Goal: Book appointment/travel/reservation

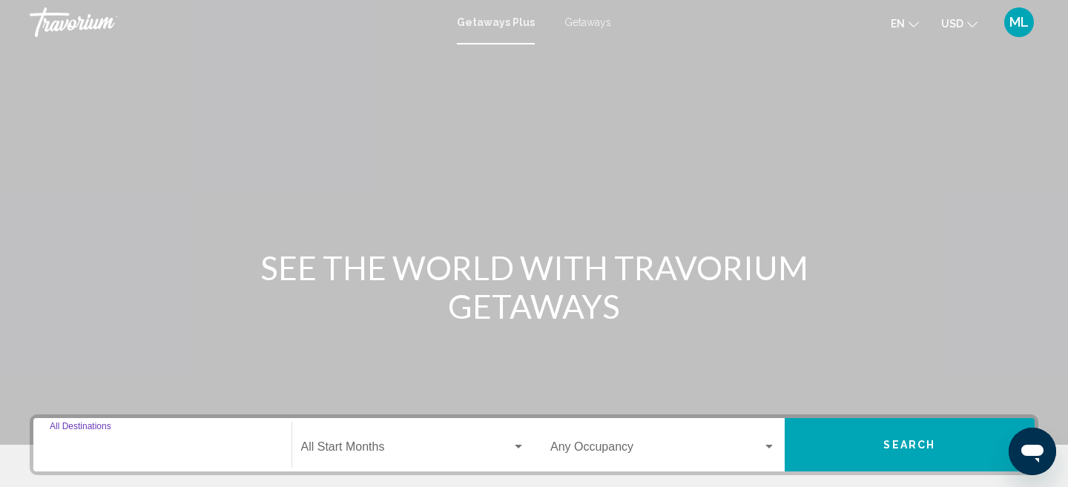
click at [142, 452] on input "Destination All Destinations" at bounding box center [162, 449] width 225 height 13
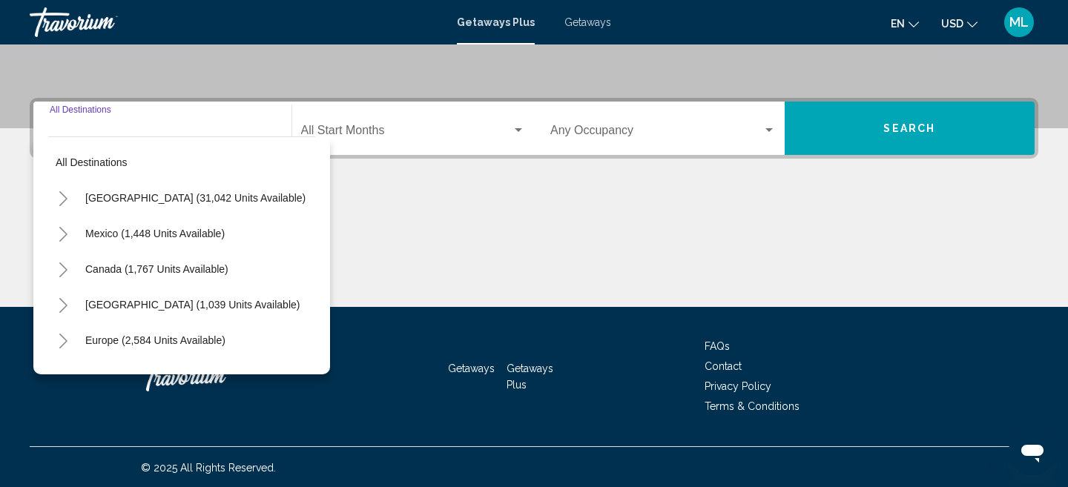
scroll to position [318, 0]
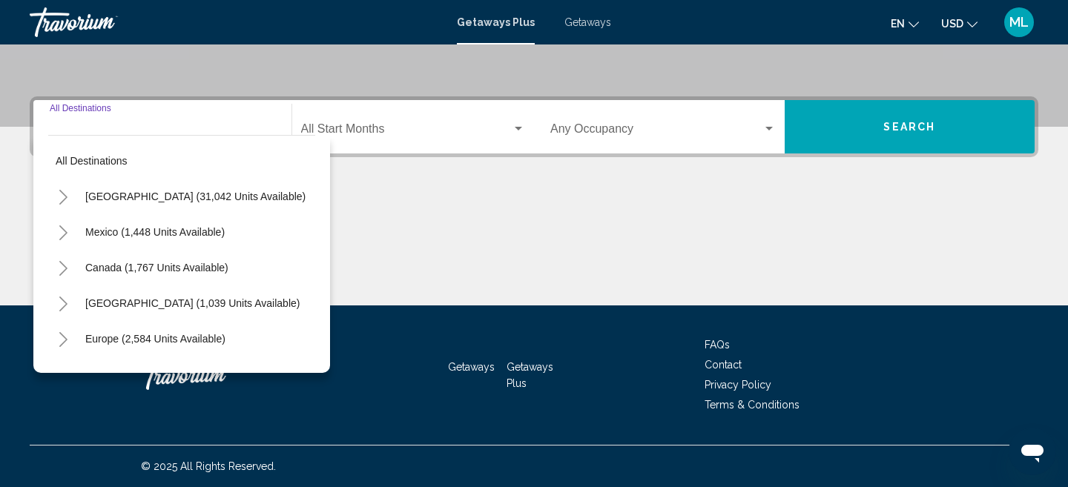
click at [70, 338] on button "Toggle Europe (2,584 units available)" at bounding box center [63, 339] width 30 height 30
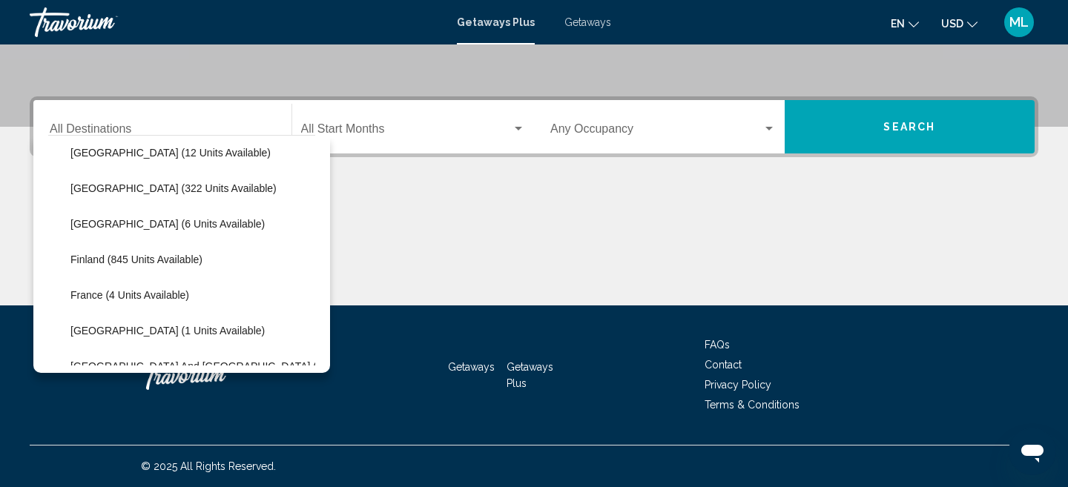
scroll to position [224, 0]
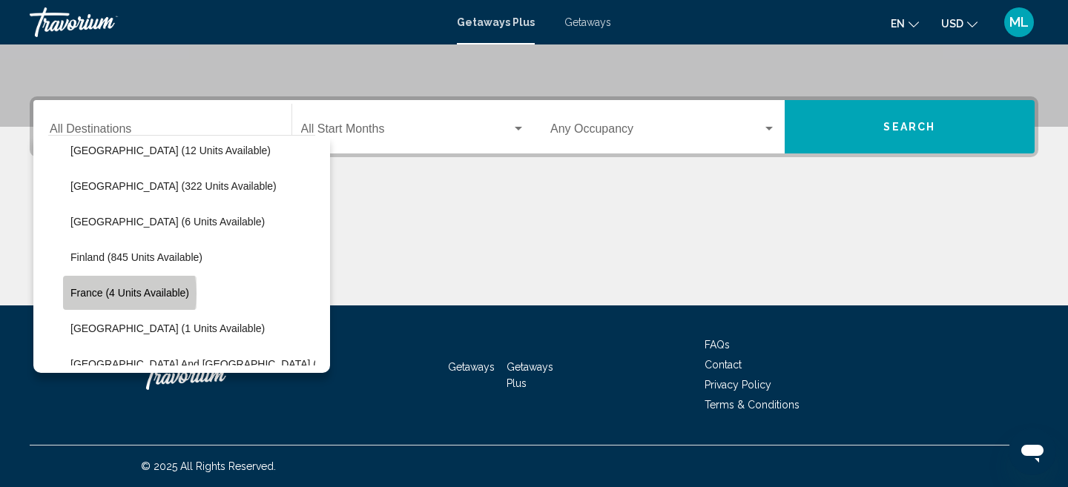
click at [100, 294] on span "France (4 units available)" at bounding box center [129, 293] width 119 height 12
type input "**********"
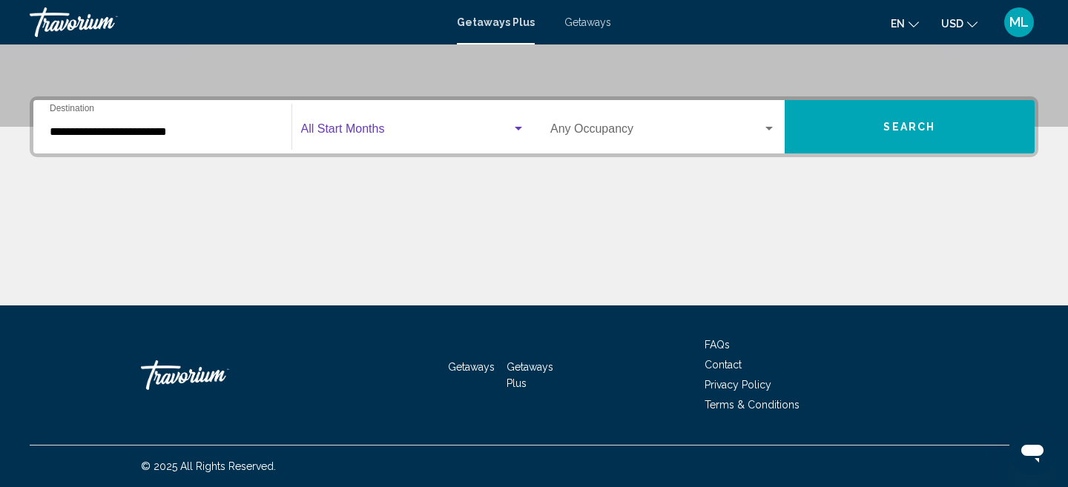
click at [382, 133] on span "Search widget" at bounding box center [406, 131] width 211 height 13
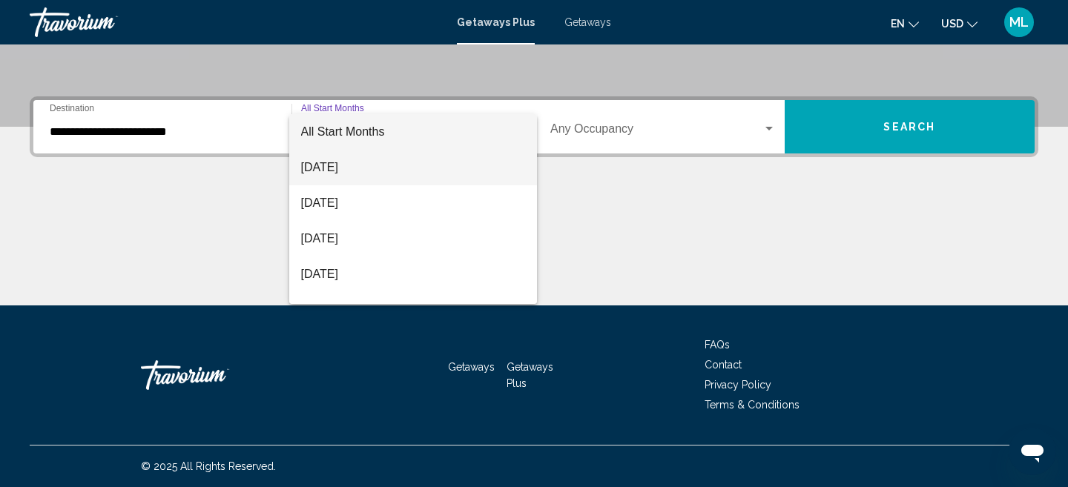
click at [347, 170] on span "[DATE]" at bounding box center [413, 168] width 225 height 36
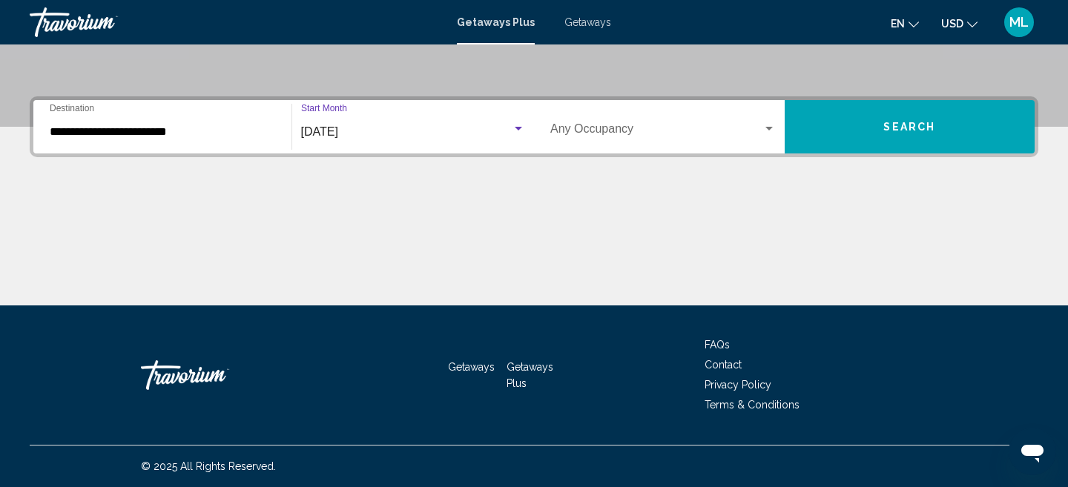
click at [861, 136] on button "Search" at bounding box center [910, 126] width 251 height 53
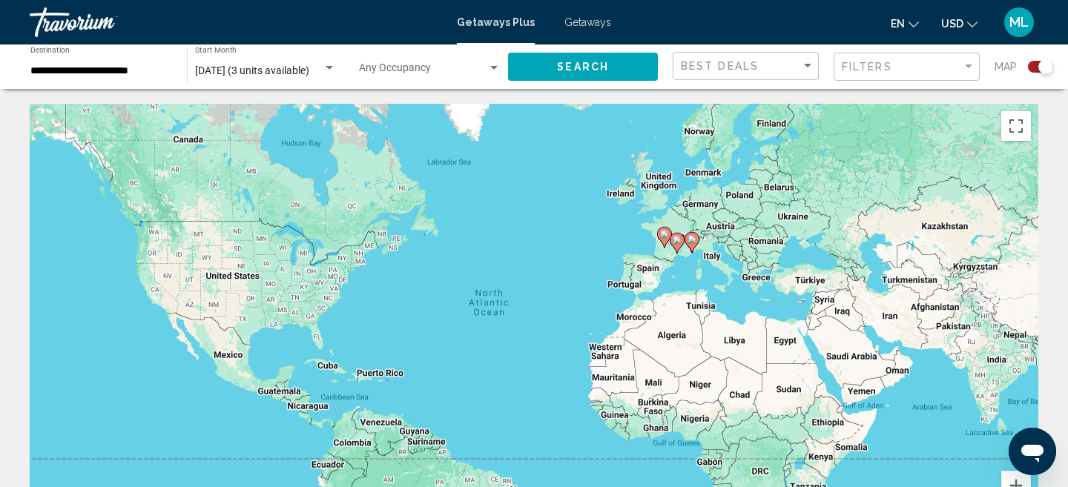
click at [578, 23] on span "Getaways" at bounding box center [587, 22] width 47 height 12
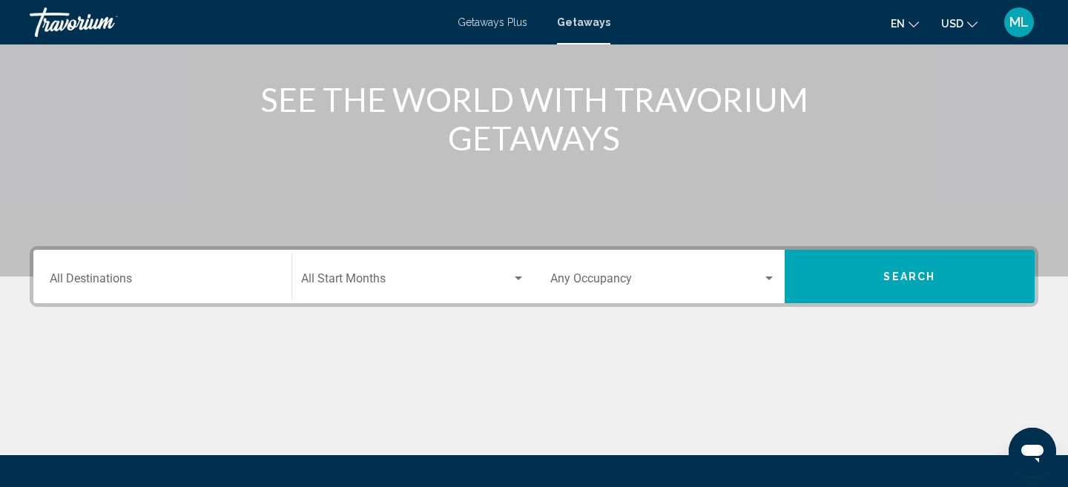
click at [84, 276] on input "Destination All Destinations" at bounding box center [162, 281] width 225 height 13
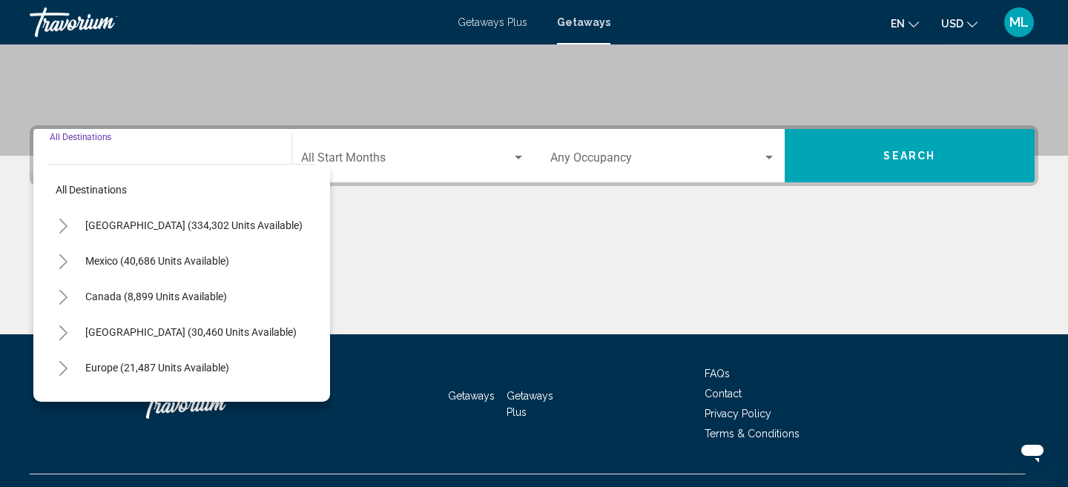
scroll to position [318, 0]
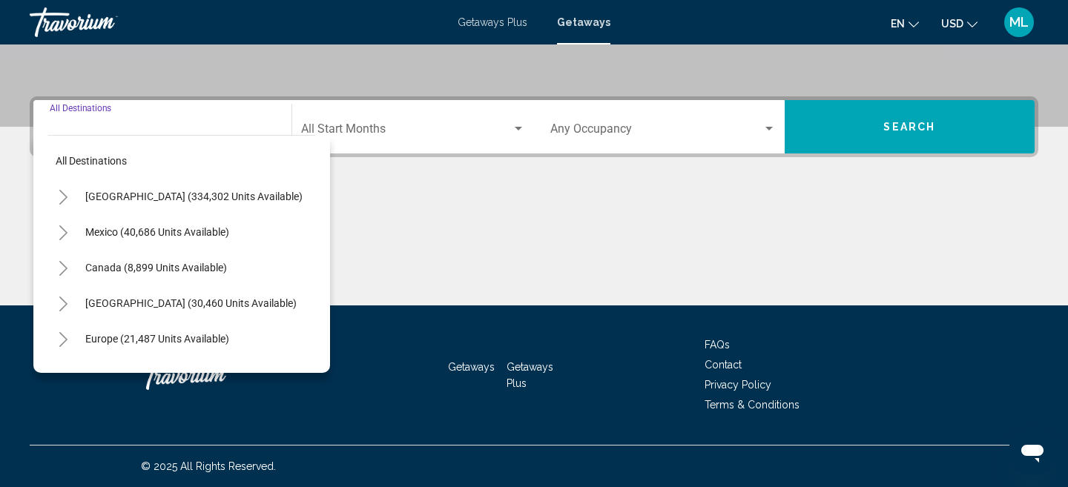
click at [63, 339] on icon "Toggle Europe (21,487 units available)" at bounding box center [63, 339] width 11 height 15
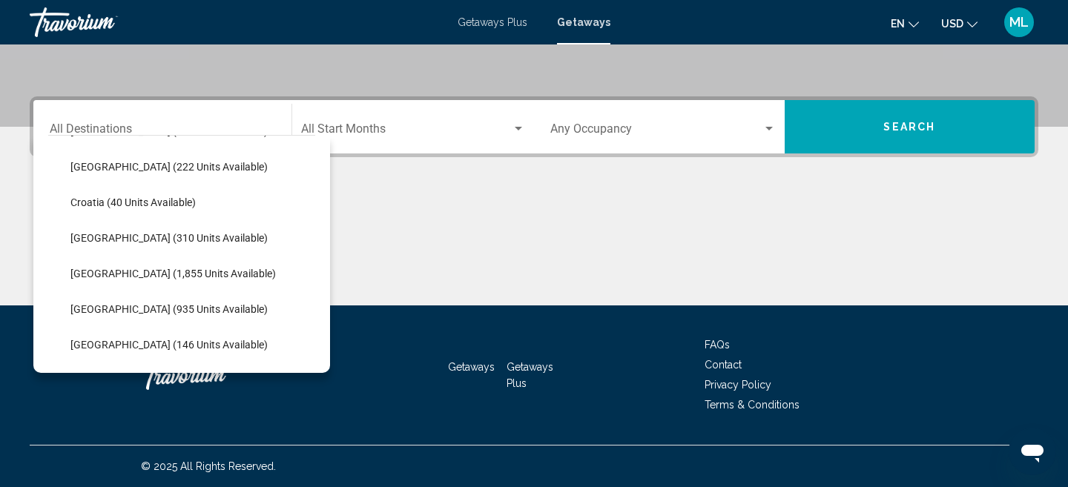
scroll to position [283, 0]
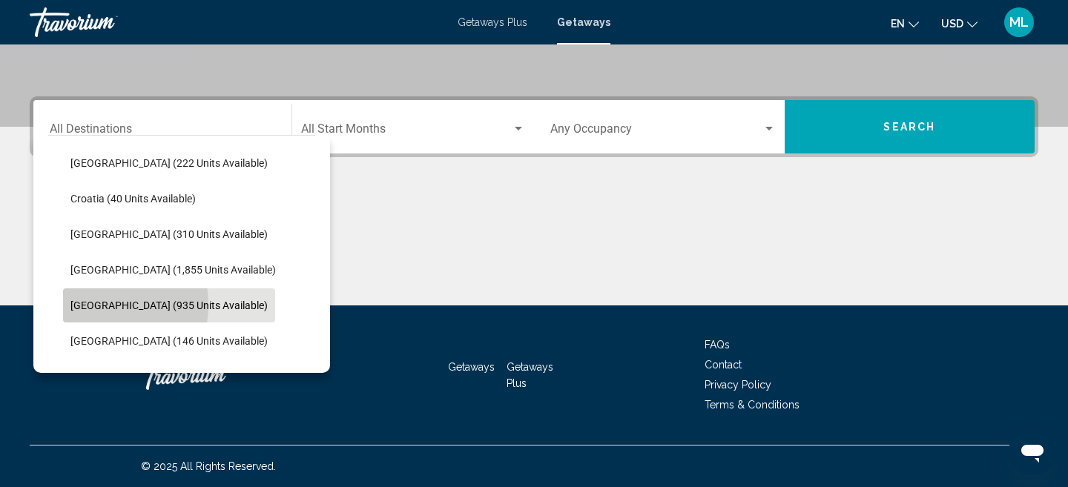
click at [88, 305] on span "[GEOGRAPHIC_DATA] (935 units available)" at bounding box center [168, 306] width 197 height 12
type input "**********"
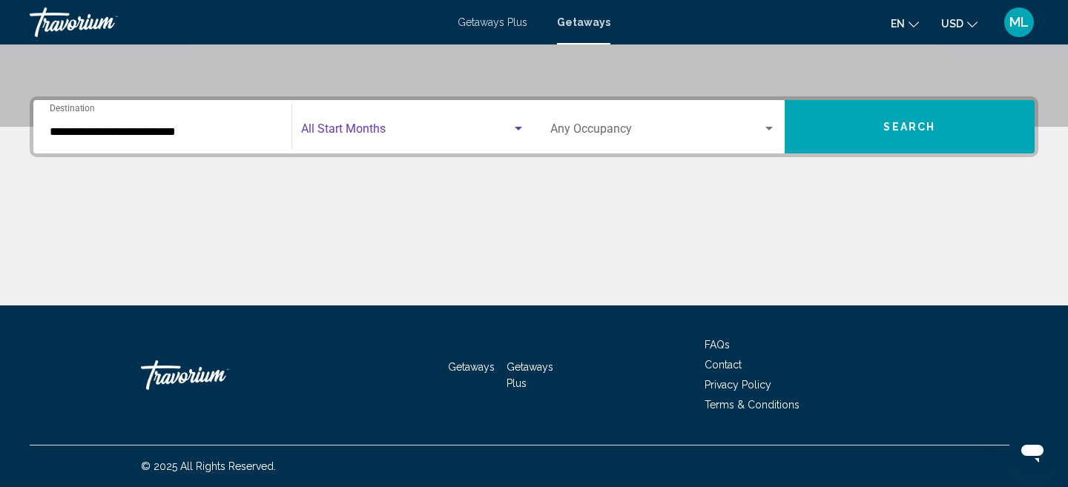
click at [378, 138] on span "Search widget" at bounding box center [406, 131] width 211 height 13
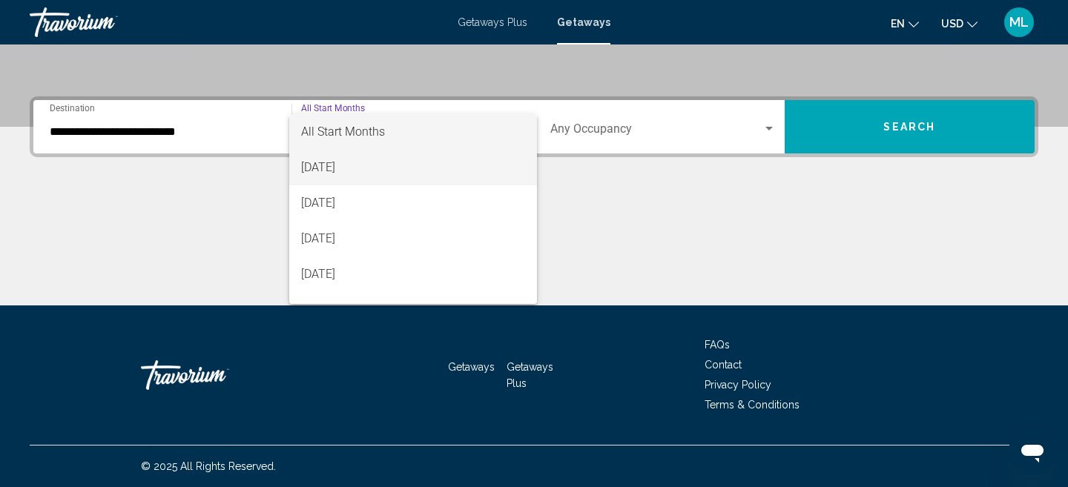
click at [351, 165] on span "[DATE]" at bounding box center [413, 168] width 225 height 36
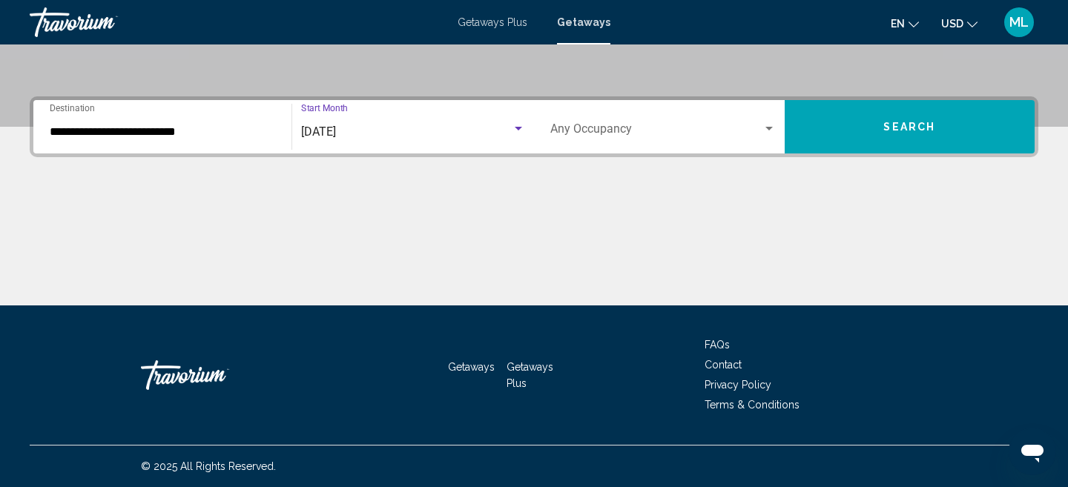
click at [860, 130] on button "Search" at bounding box center [910, 126] width 251 height 53
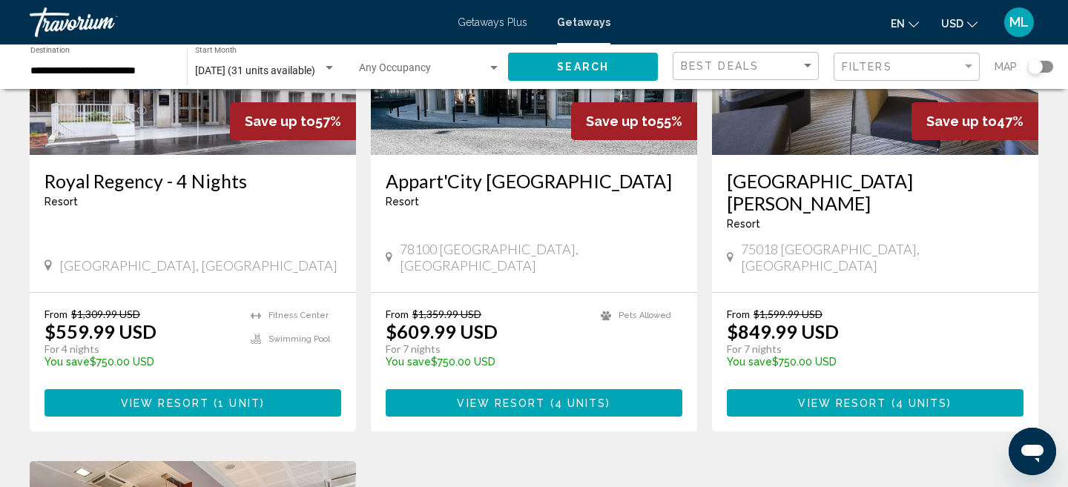
scroll to position [1270, 0]
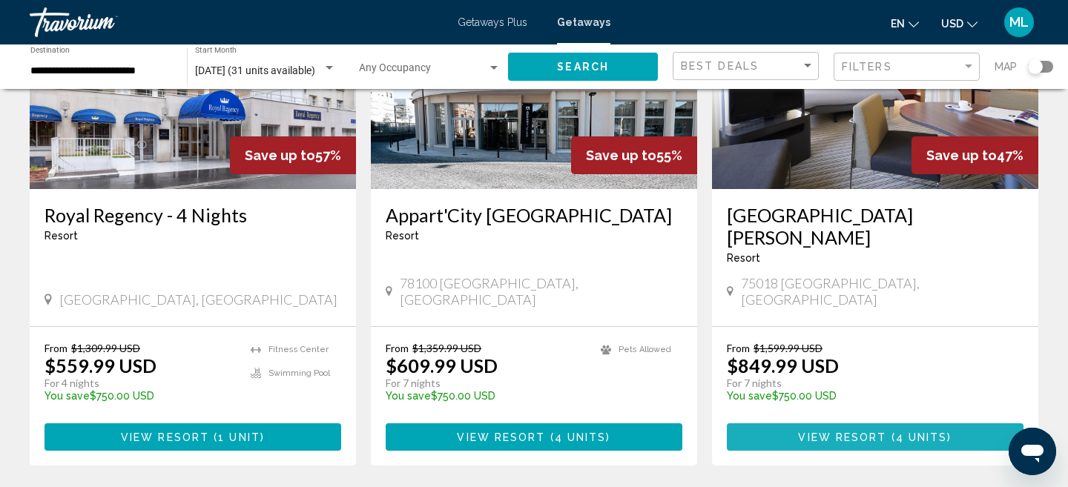
click at [846, 432] on span "View Resort" at bounding box center [842, 438] width 88 height 12
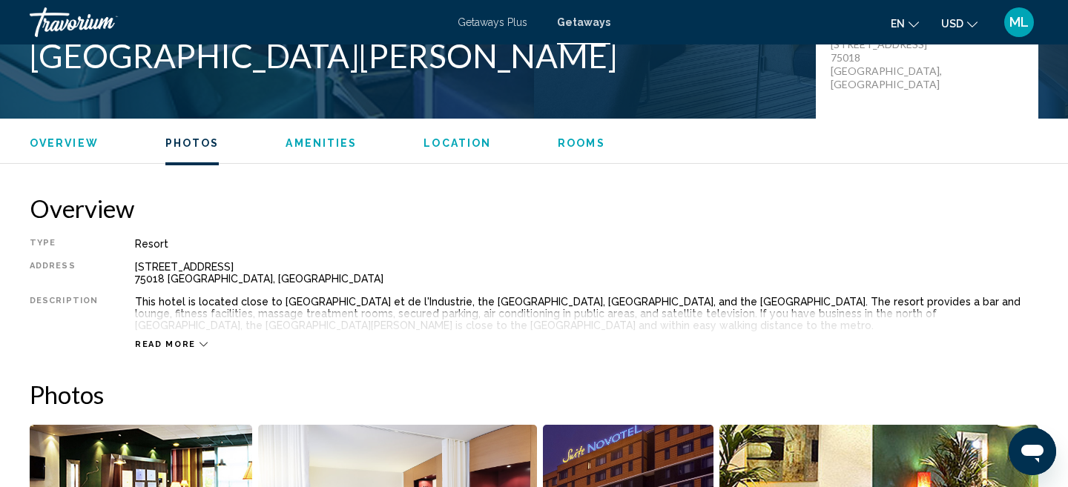
scroll to position [322, 0]
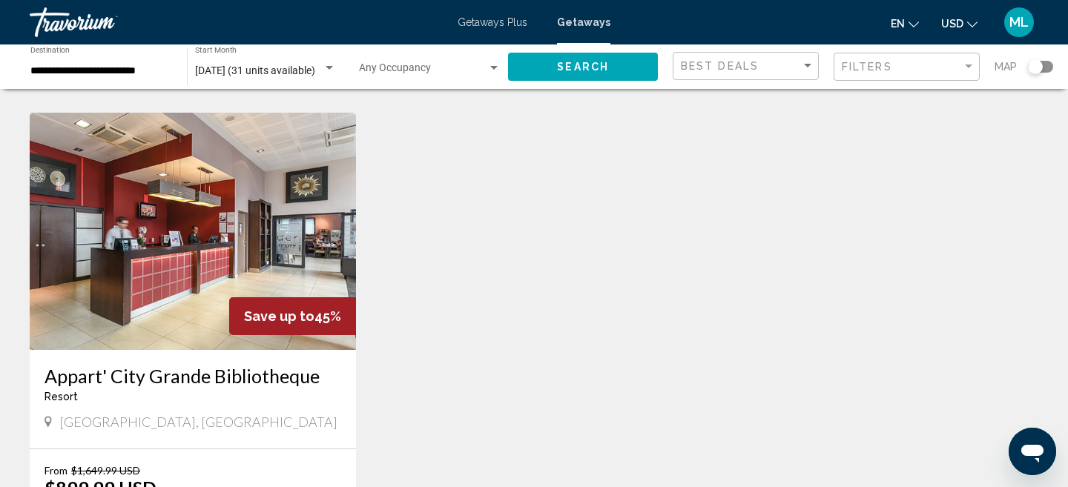
scroll to position [1677, 0]
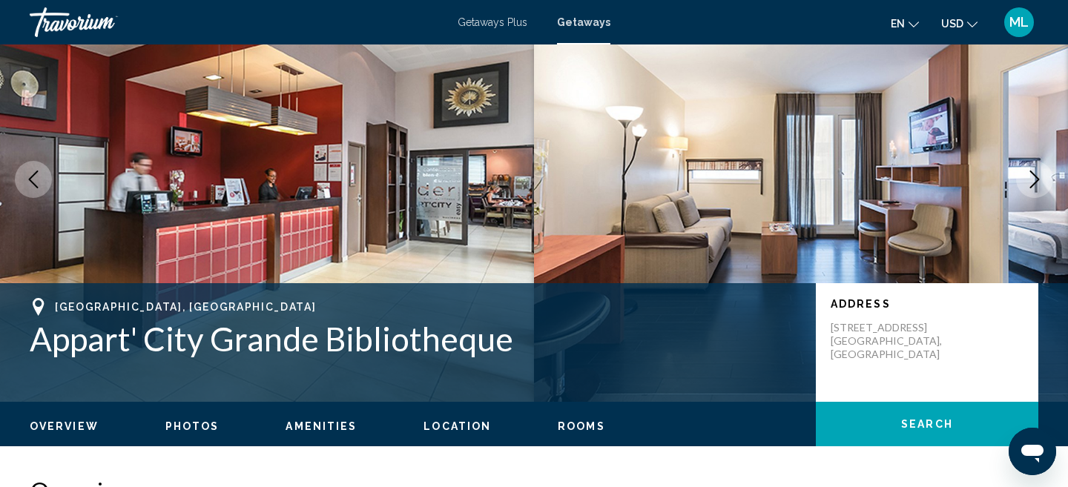
scroll to position [25, 0]
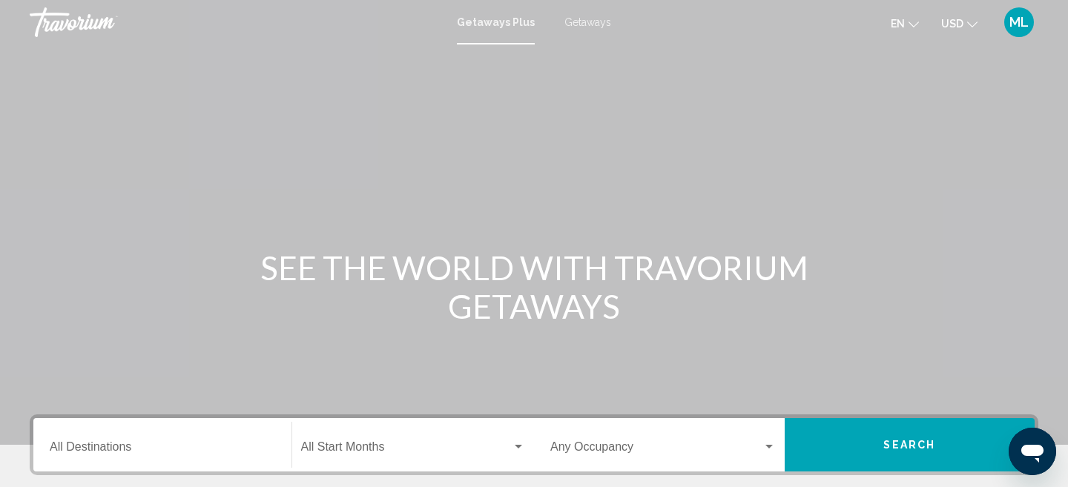
click at [122, 440] on div "Destination All Destinations" at bounding box center [162, 445] width 225 height 47
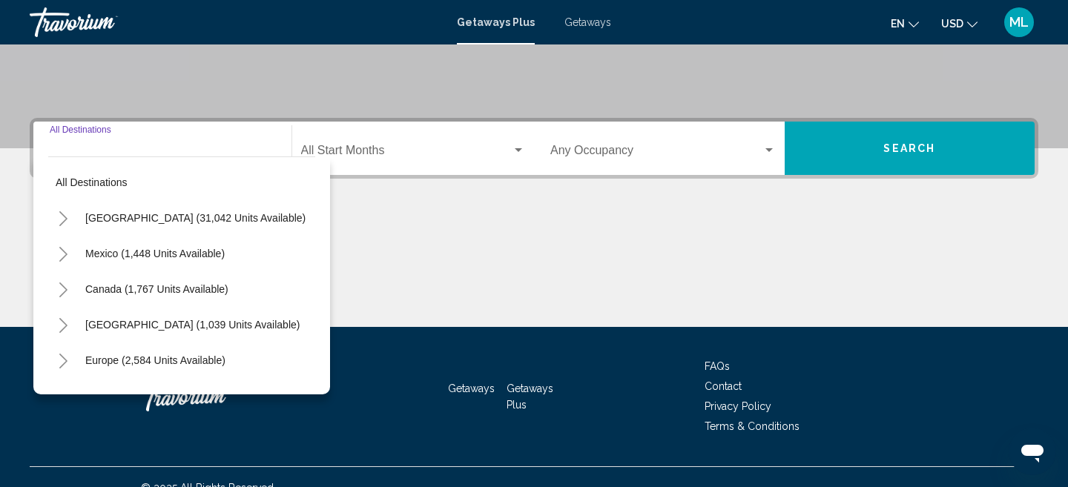
scroll to position [318, 0]
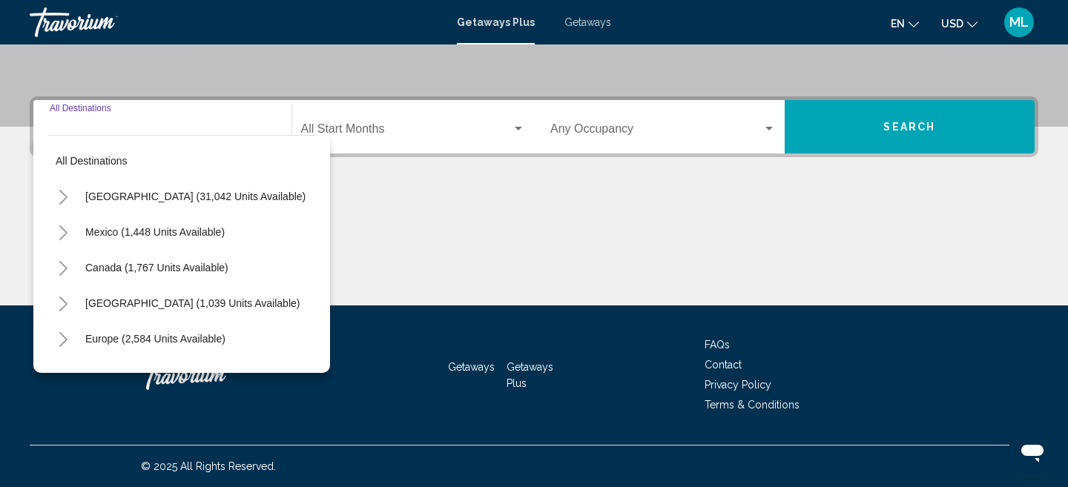
click at [71, 341] on button "Toggle Europe (2,584 units available)" at bounding box center [63, 339] width 30 height 30
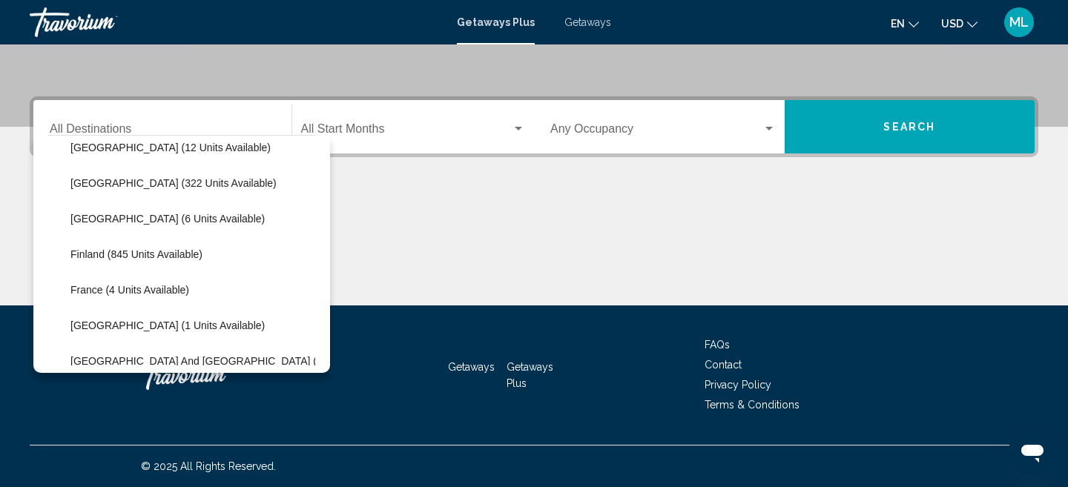
scroll to position [240, 0]
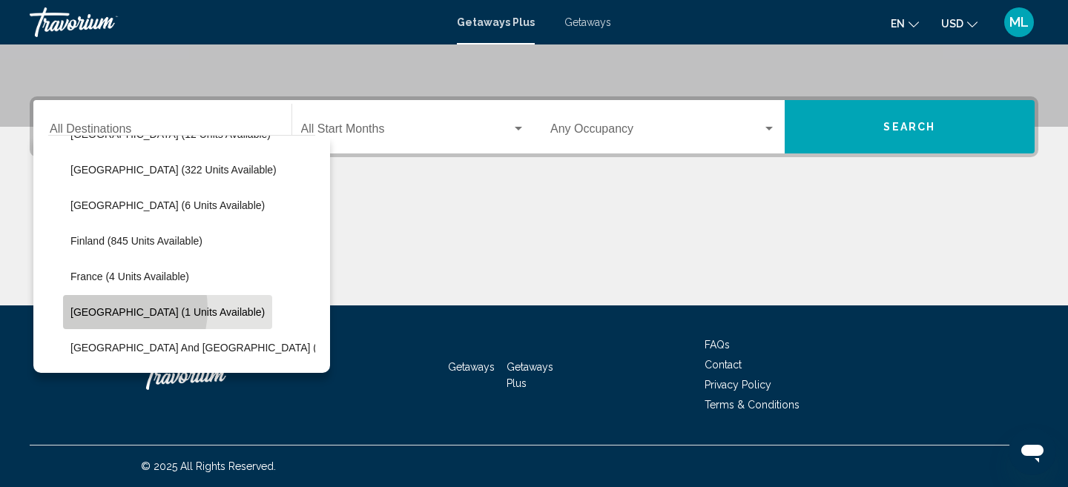
click at [104, 309] on span "[GEOGRAPHIC_DATA] (1 units available)" at bounding box center [167, 312] width 194 height 12
type input "**********"
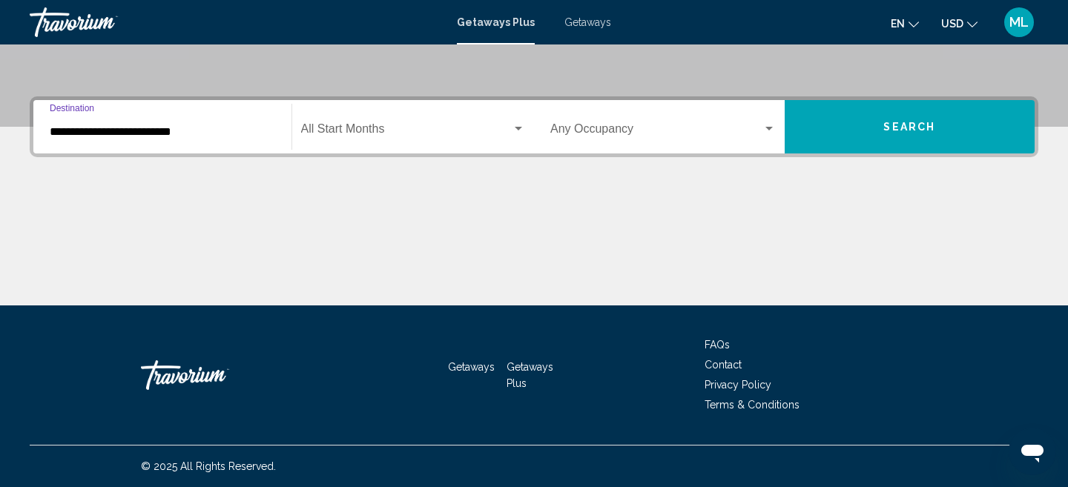
click at [927, 116] on button "Search" at bounding box center [910, 126] width 251 height 53
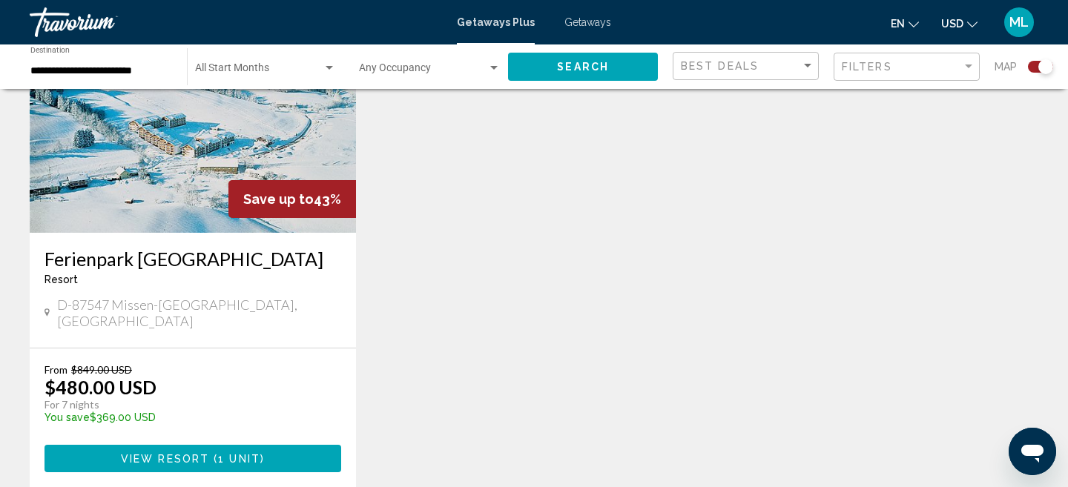
scroll to position [624, 0]
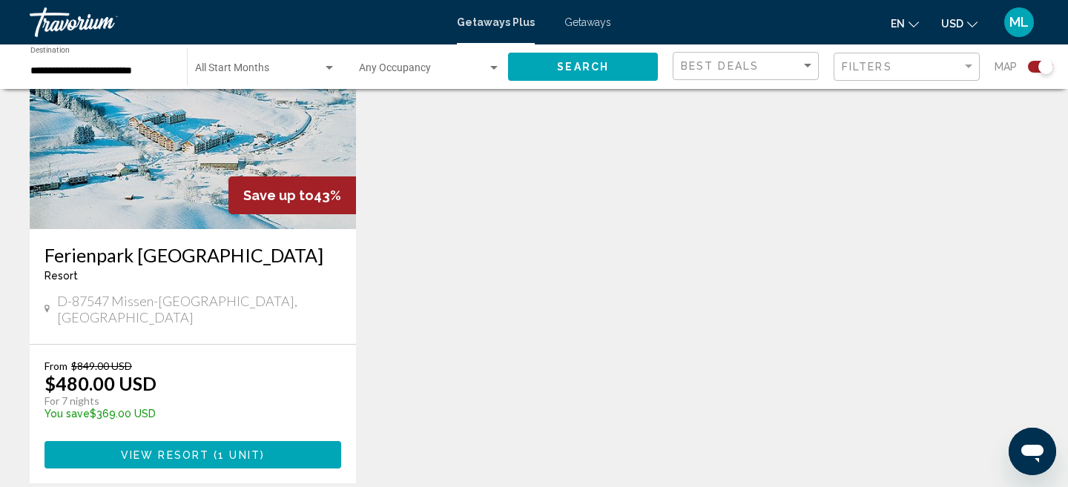
click at [233, 446] on button "View Resort ( 1 unit )" at bounding box center [192, 454] width 297 height 27
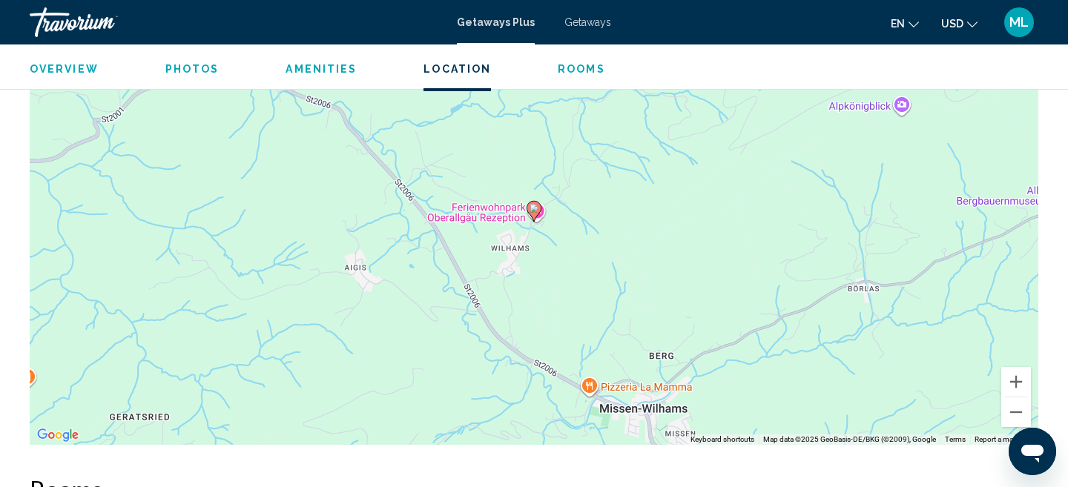
scroll to position [1700, 0]
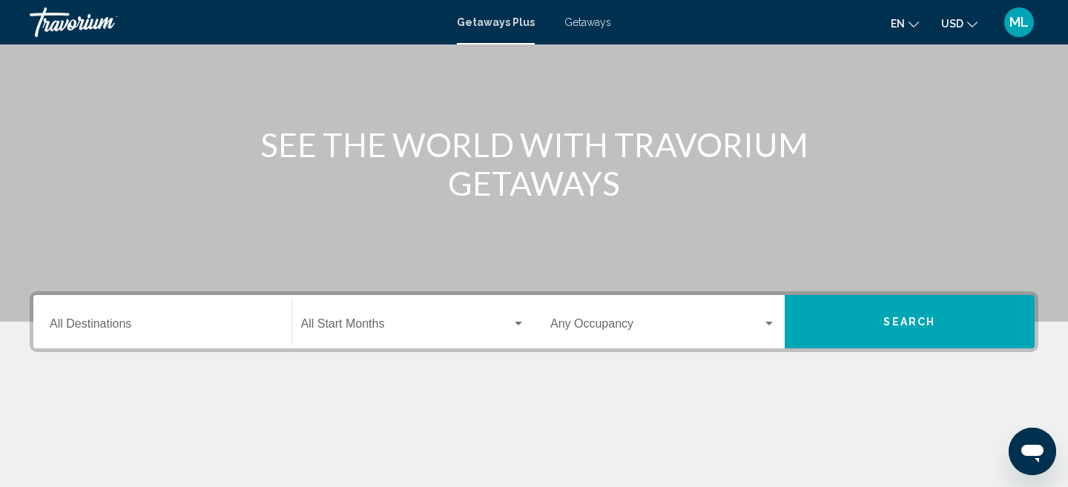
click at [126, 322] on input "Destination All Destinations" at bounding box center [162, 326] width 225 height 13
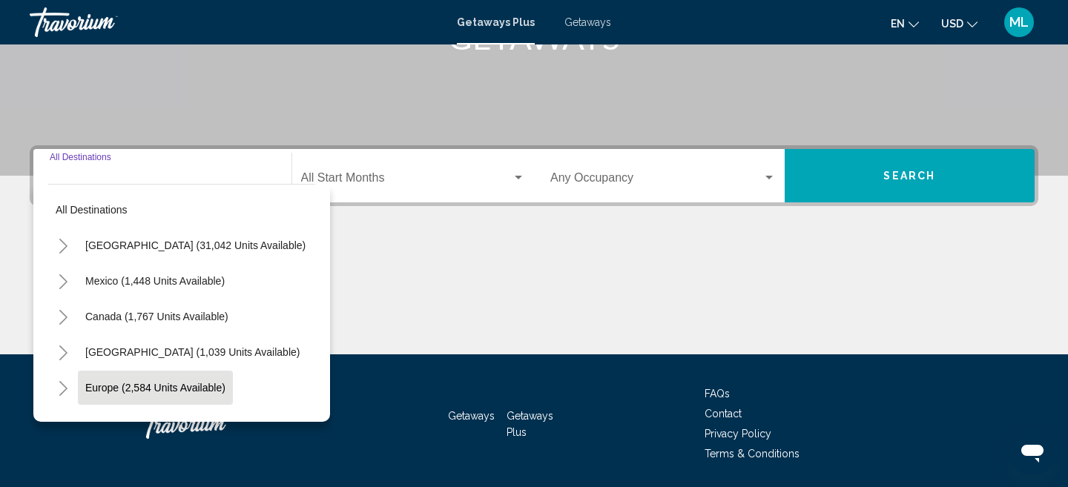
scroll to position [318, 0]
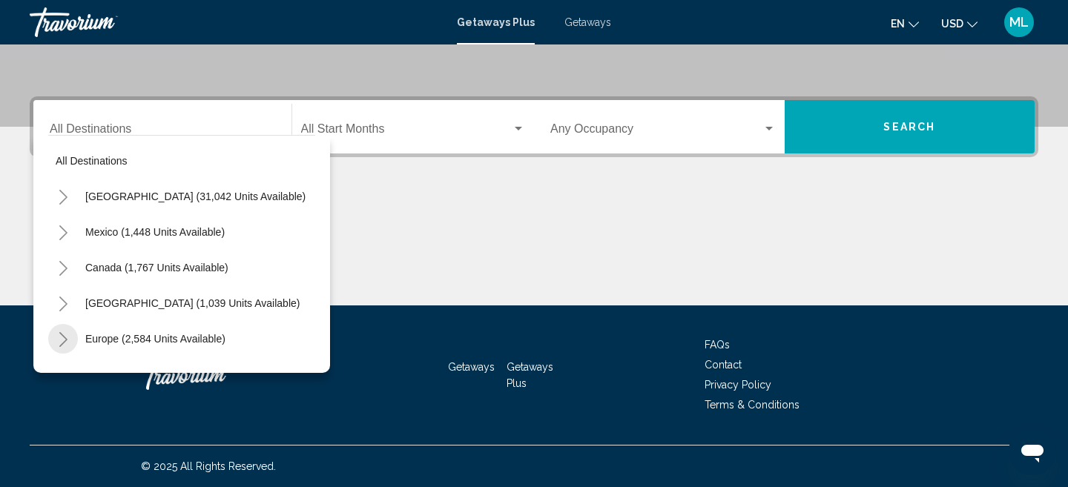
click at [66, 337] on icon "Toggle Europe (2,584 units available)" at bounding box center [63, 339] width 11 height 15
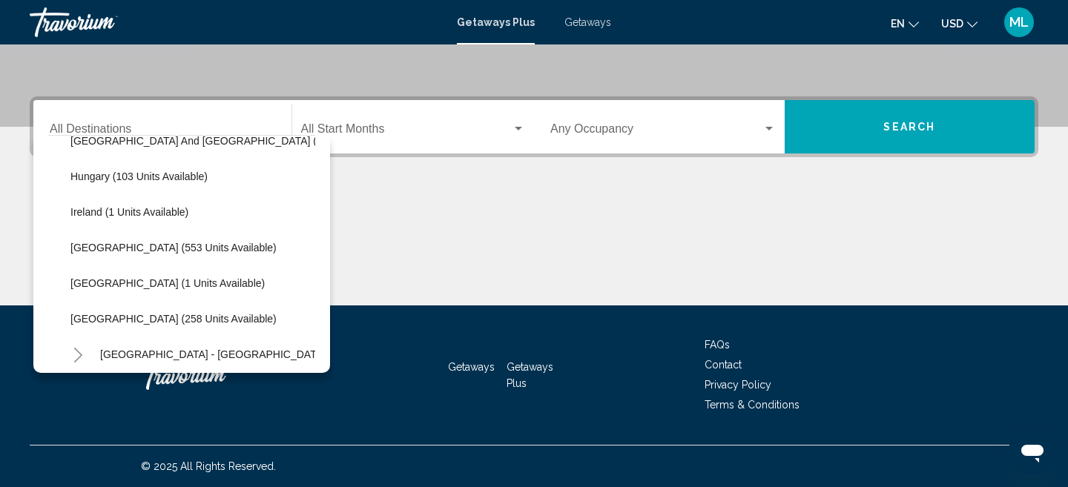
scroll to position [452, 0]
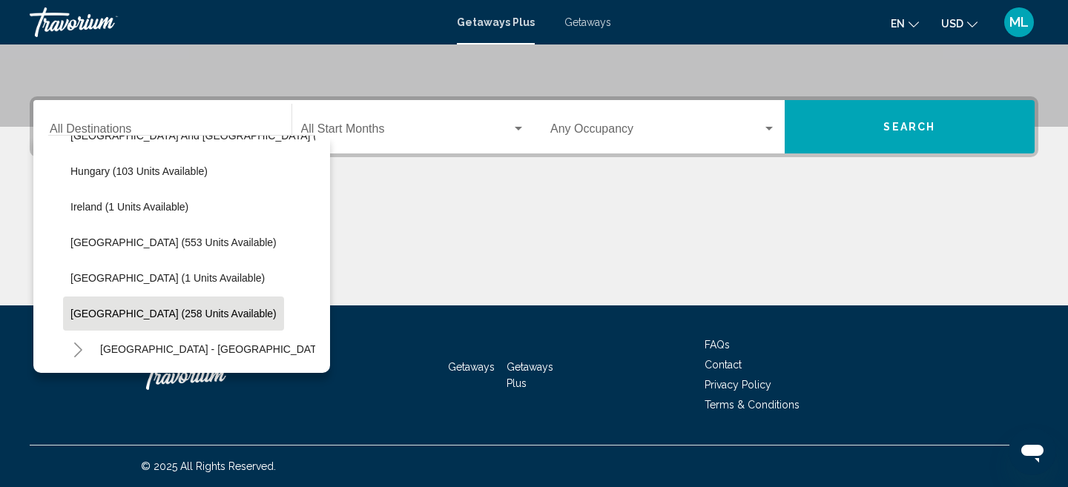
click at [149, 312] on span "[GEOGRAPHIC_DATA] (258 units available)" at bounding box center [173, 314] width 206 height 12
type input "**********"
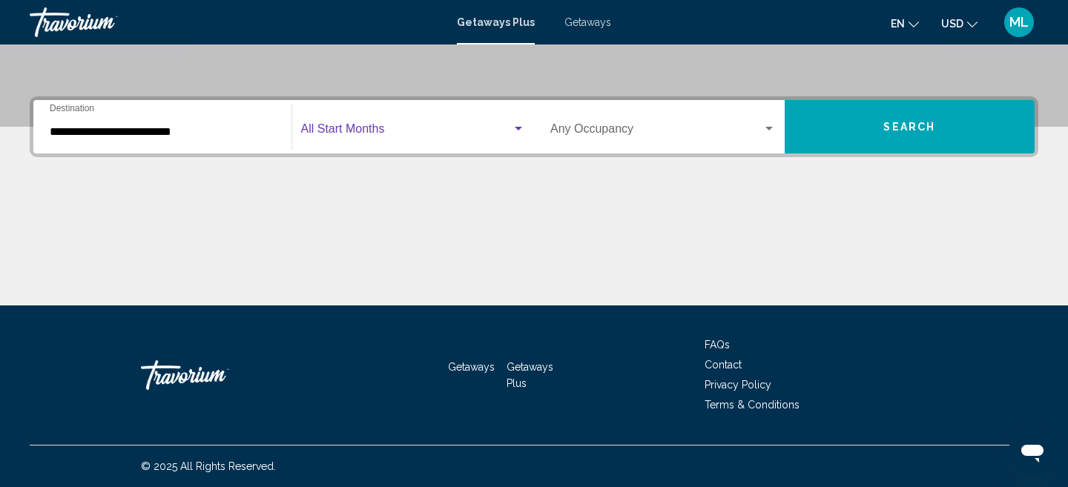
click at [428, 137] on span "Search widget" at bounding box center [406, 131] width 211 height 13
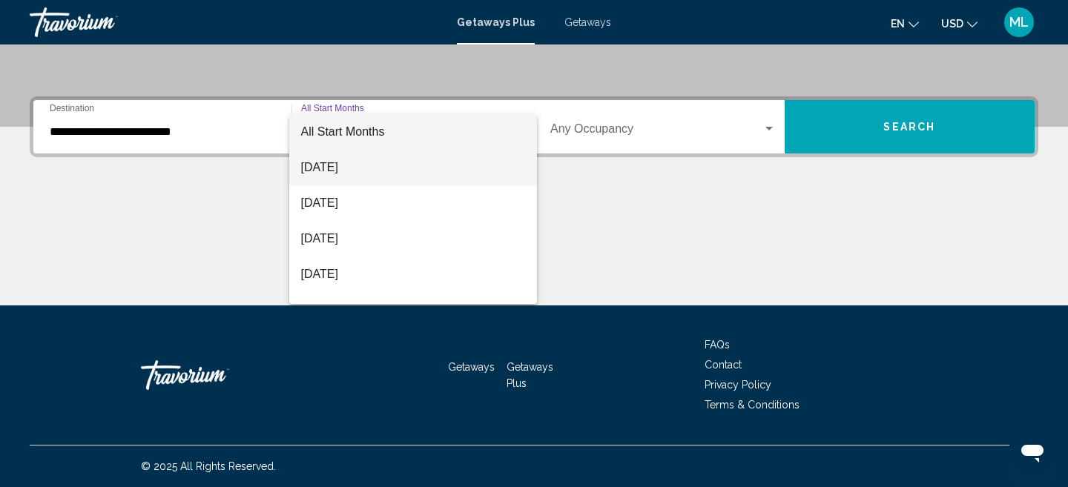
click at [366, 166] on span "[DATE]" at bounding box center [413, 168] width 225 height 36
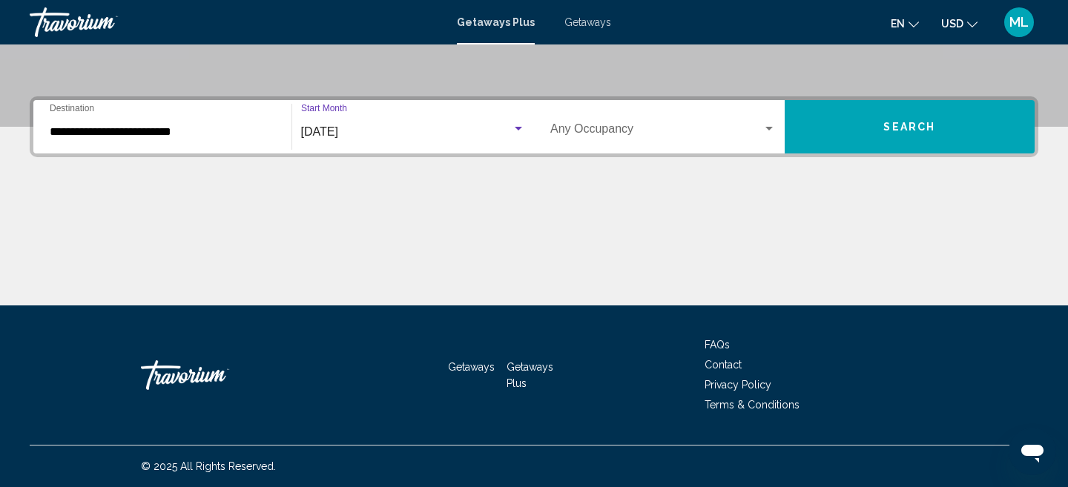
click at [906, 142] on button "Search" at bounding box center [910, 126] width 251 height 53
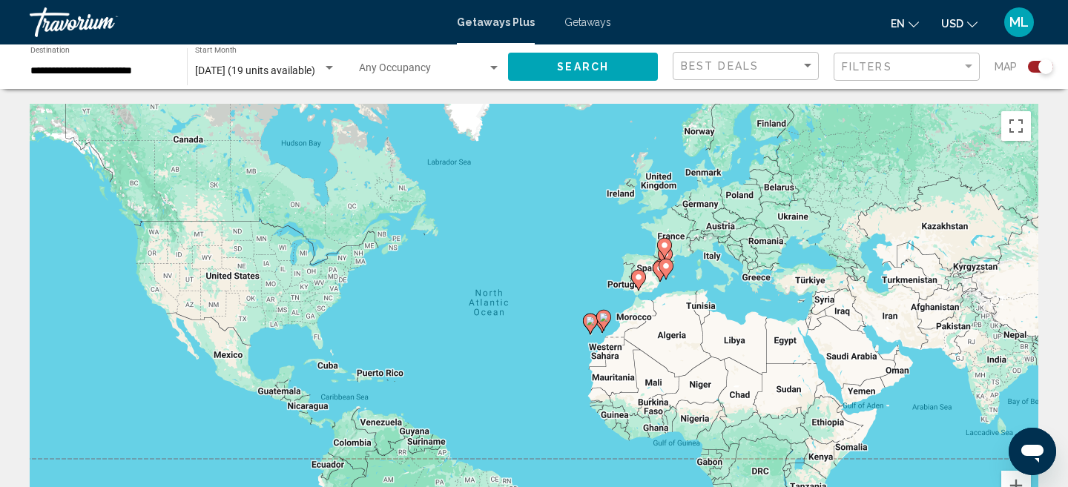
click at [590, 23] on span "Getaways" at bounding box center [587, 22] width 47 height 12
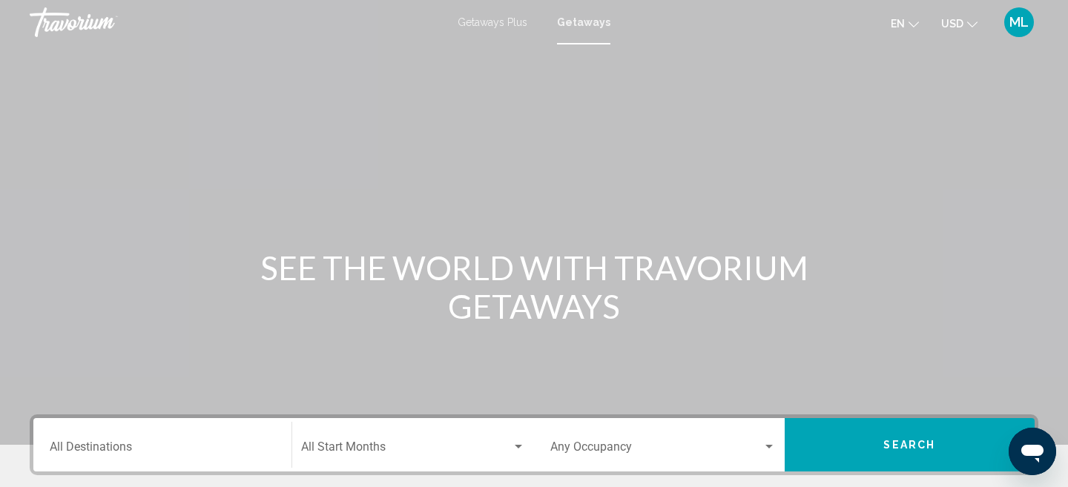
click at [162, 447] on input "Destination All Destinations" at bounding box center [162, 449] width 225 height 13
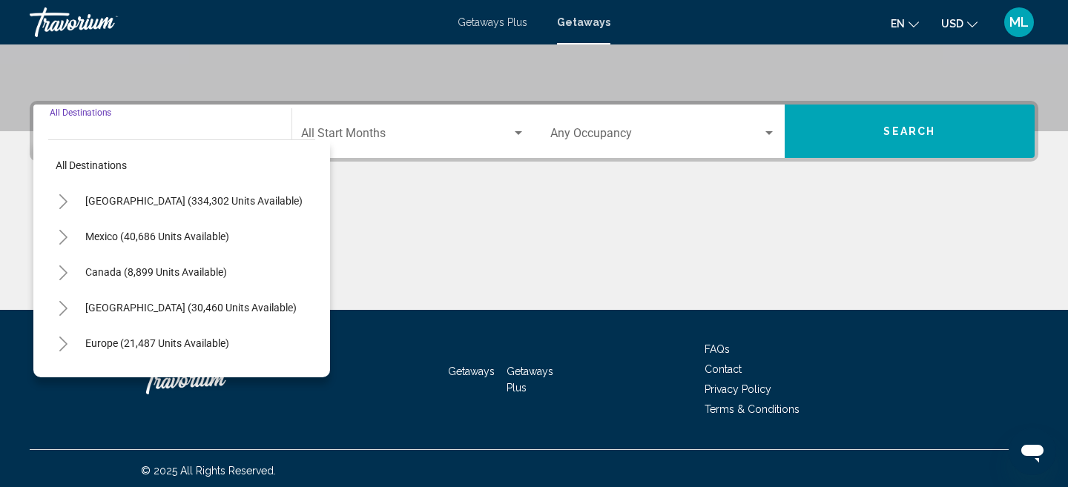
scroll to position [318, 0]
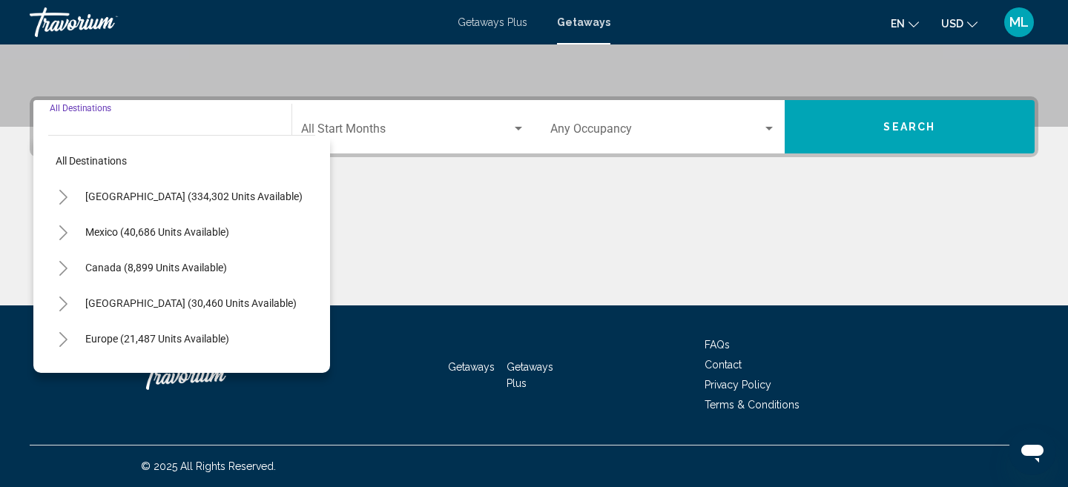
click at [63, 343] on icon "Toggle Europe (21,487 units available)" at bounding box center [63, 339] width 11 height 15
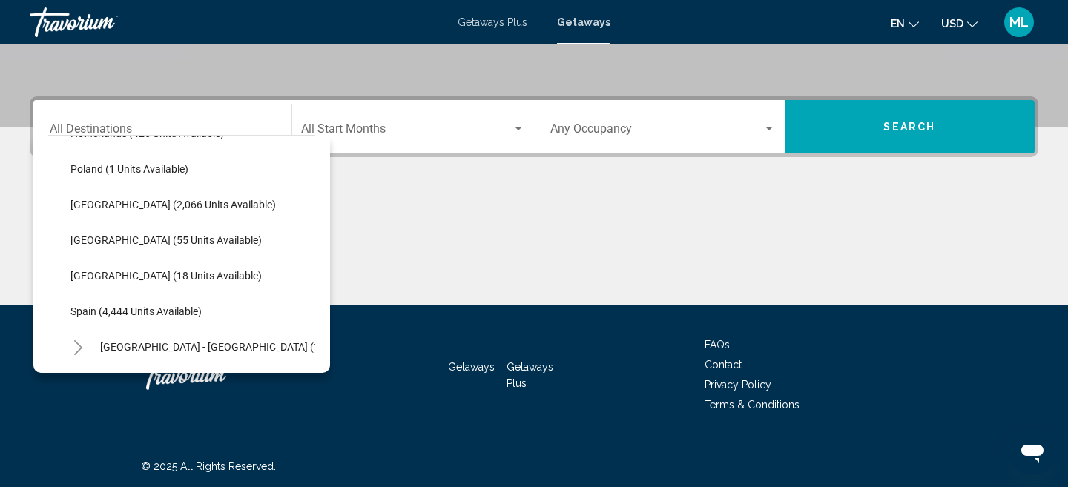
scroll to position [671, 0]
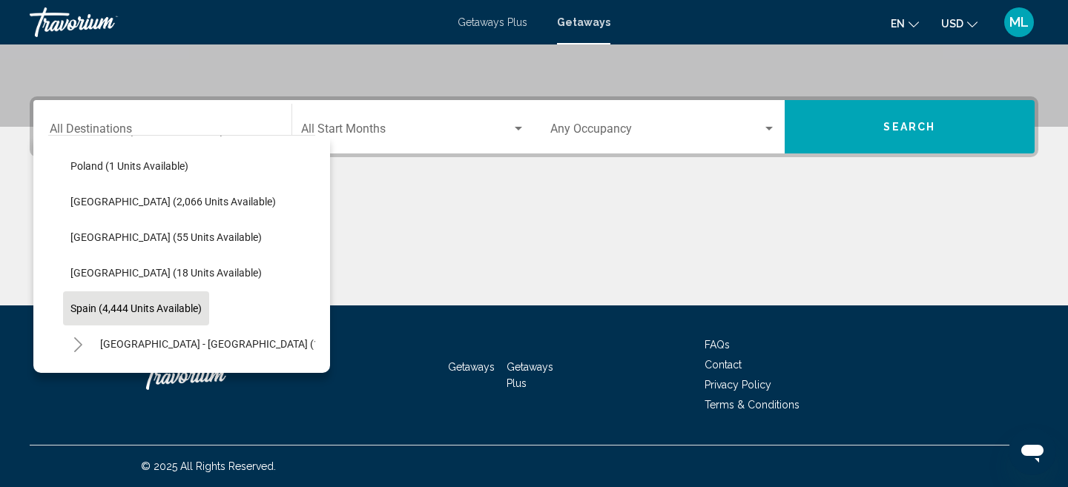
click at [110, 300] on button "Spain (4,444 units available)" at bounding box center [136, 308] width 146 height 34
type input "**********"
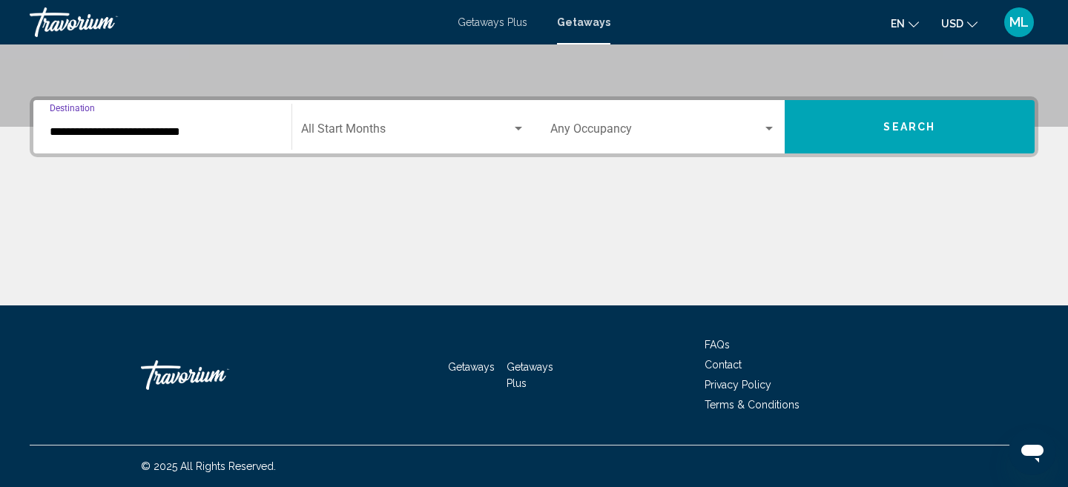
click at [436, 136] on span "Search widget" at bounding box center [406, 131] width 211 height 13
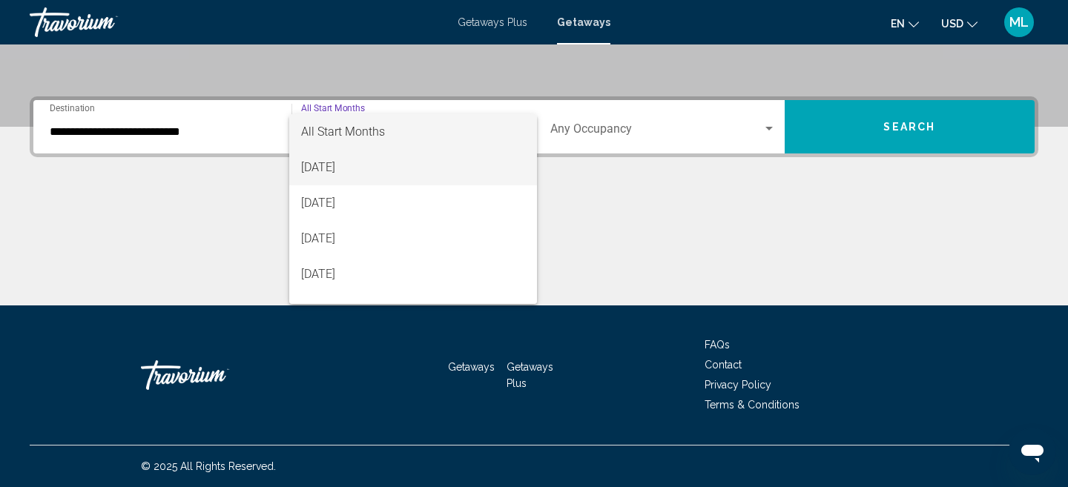
click at [382, 162] on span "[DATE]" at bounding box center [413, 168] width 225 height 36
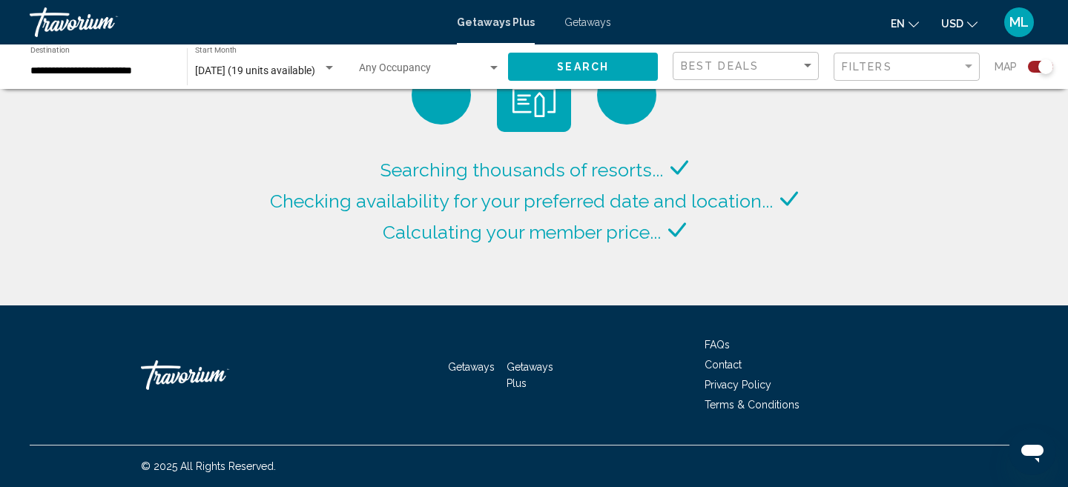
click at [584, 27] on span "Getaways" at bounding box center [587, 22] width 47 height 12
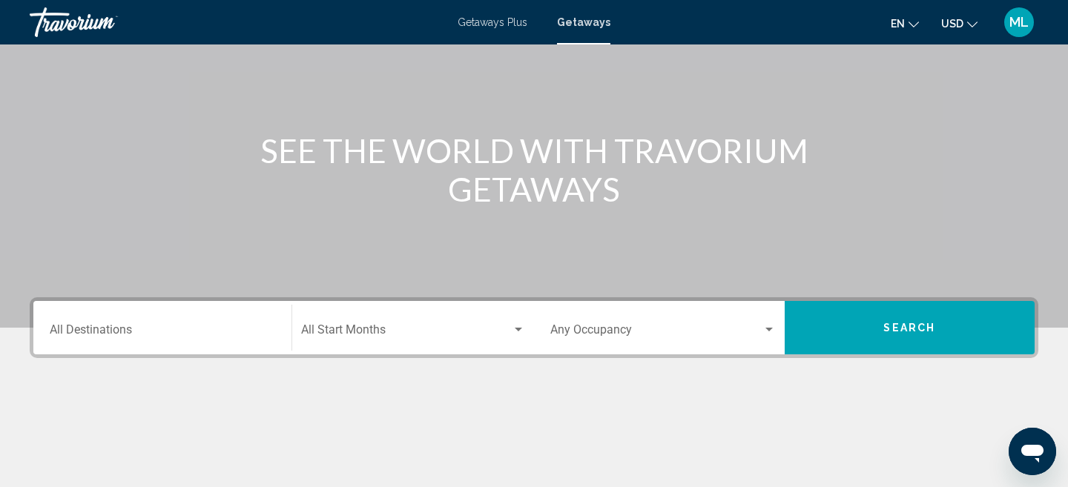
click at [122, 350] on div "Destination All Destinations" at bounding box center [162, 328] width 225 height 47
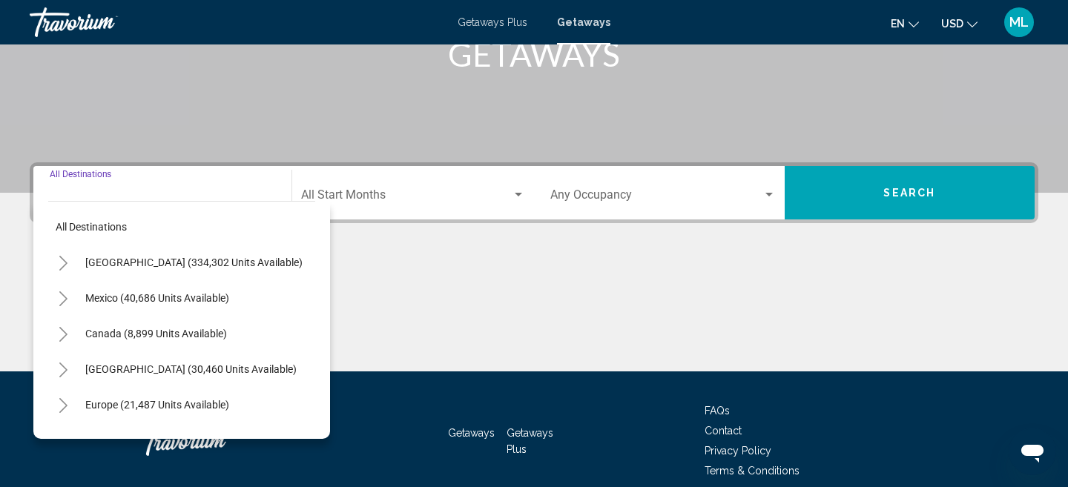
scroll to position [318, 0]
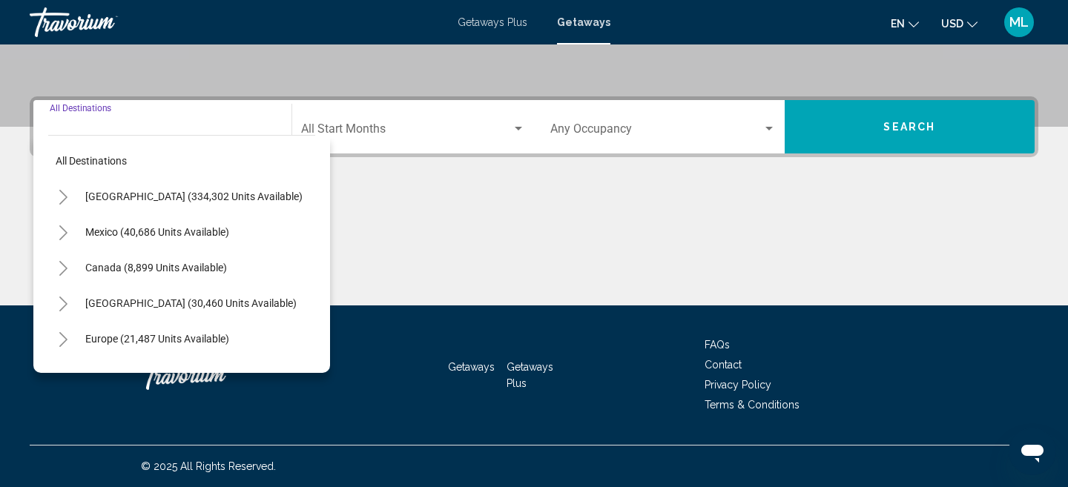
click at [70, 335] on button "Toggle Europe (21,487 units available)" at bounding box center [63, 339] width 30 height 30
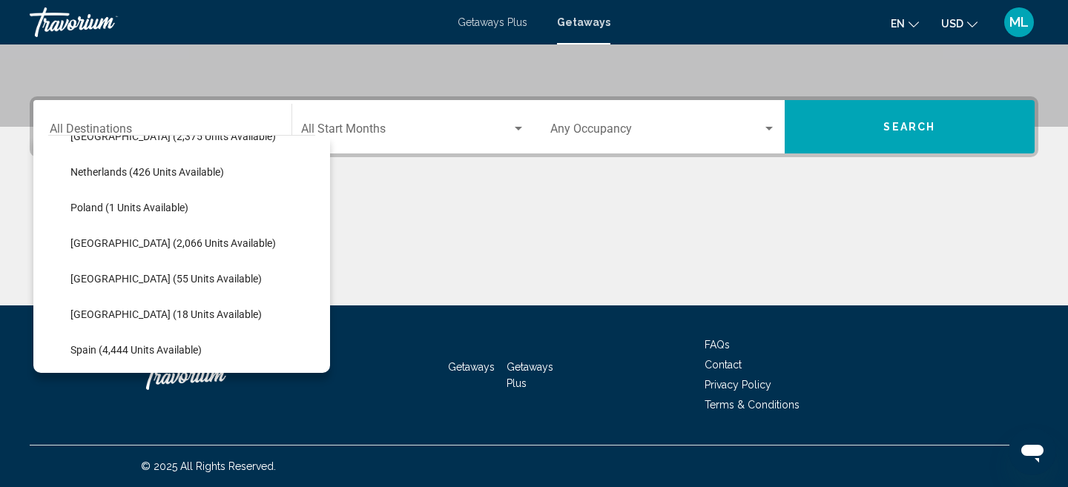
scroll to position [643, 0]
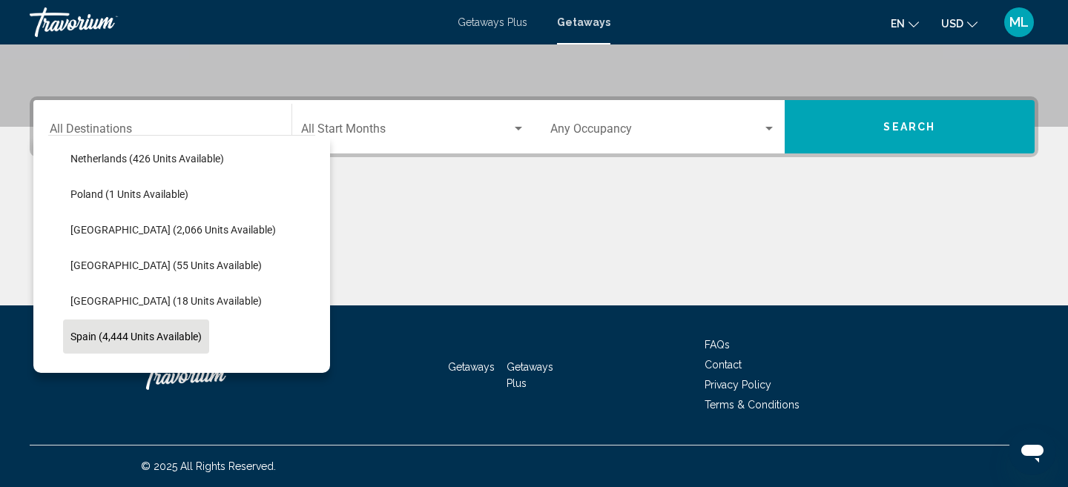
click at [129, 331] on span "Spain (4,444 units available)" at bounding box center [135, 337] width 131 height 12
type input "**********"
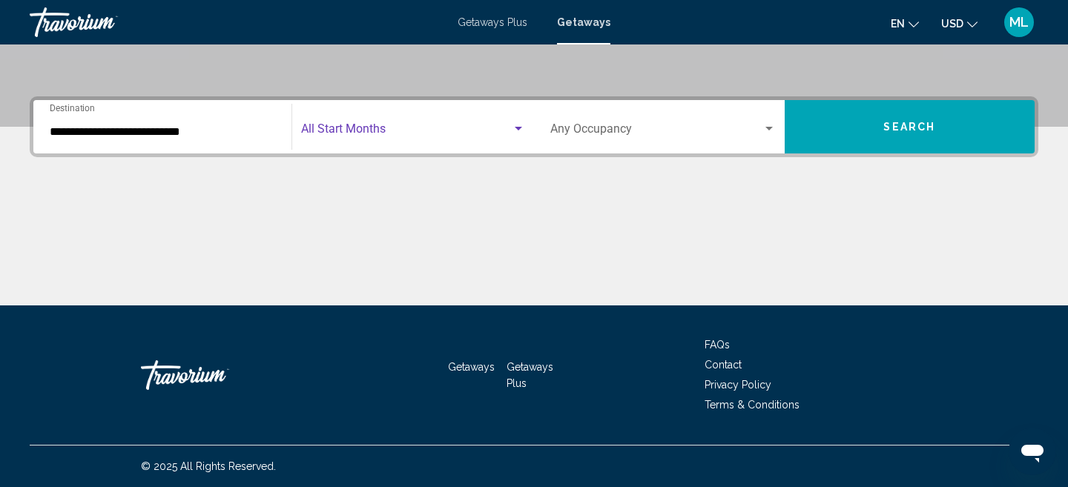
click at [435, 138] on span "Search widget" at bounding box center [406, 131] width 211 height 13
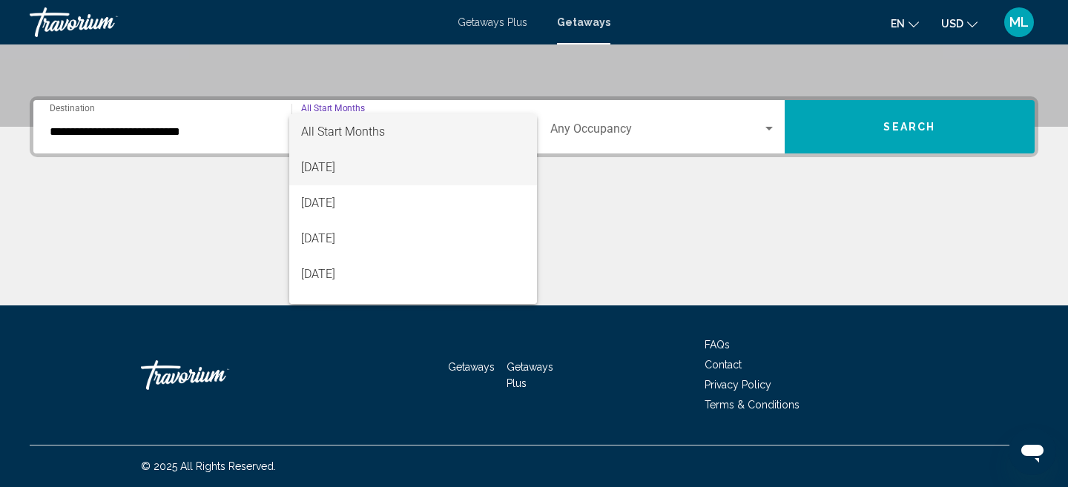
click at [399, 165] on span "[DATE]" at bounding box center [413, 168] width 225 height 36
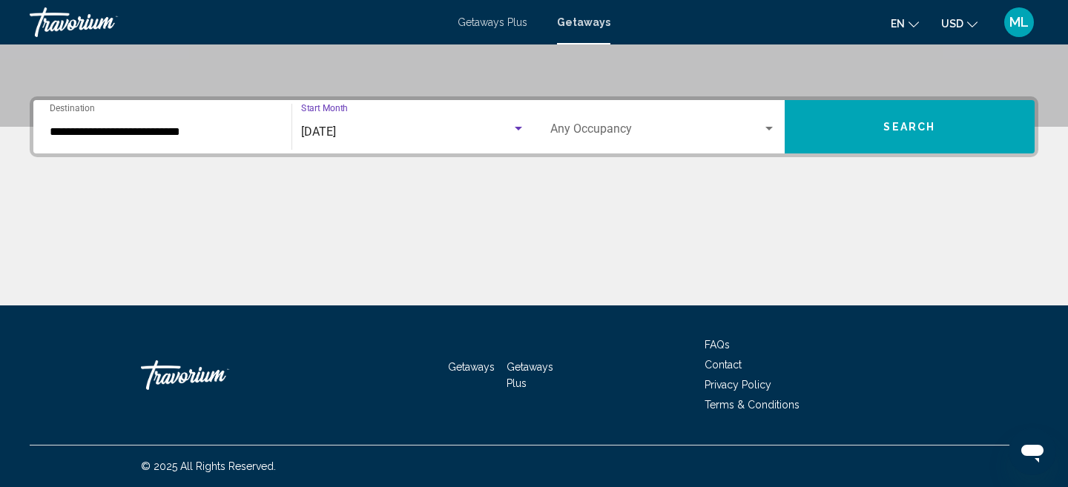
click at [841, 131] on button "Search" at bounding box center [910, 126] width 251 height 53
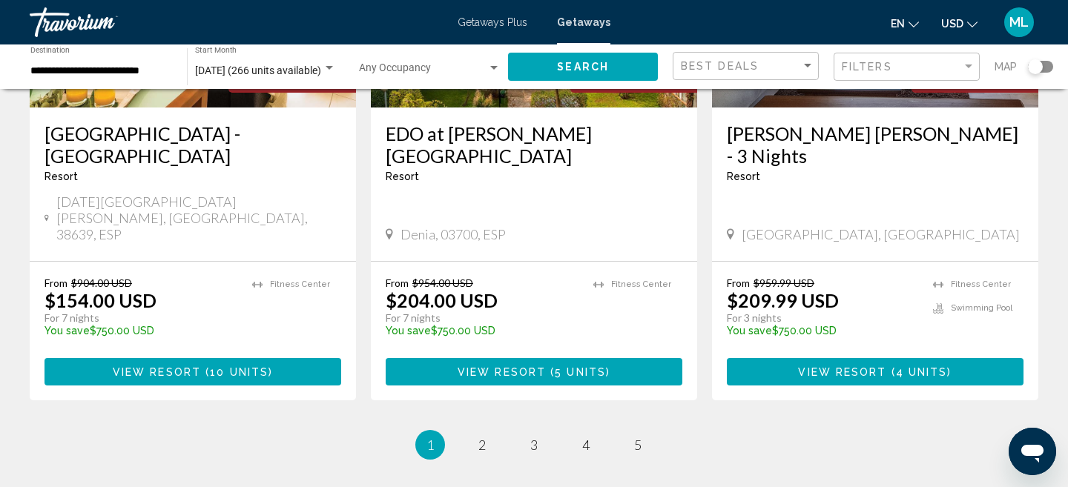
scroll to position [1880, 0]
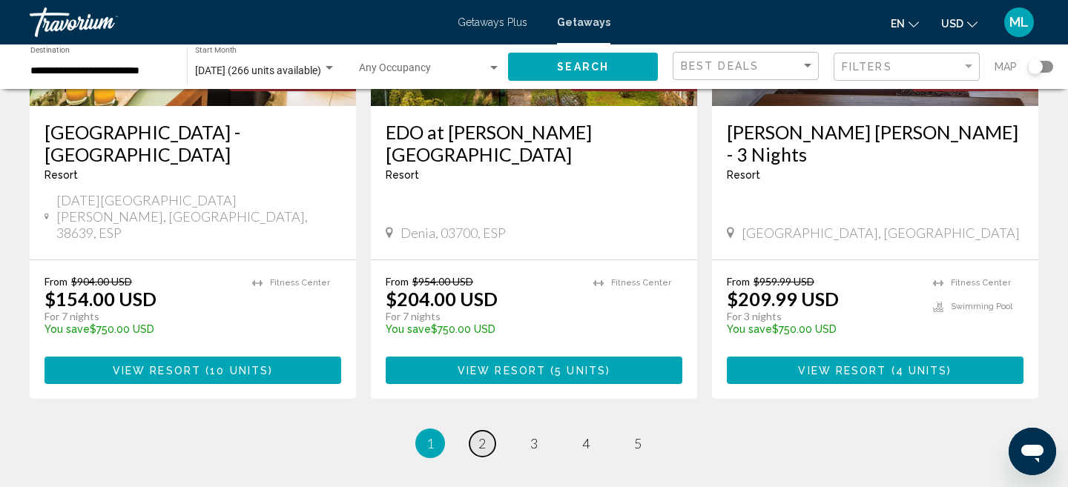
click at [484, 435] on span "2" at bounding box center [481, 443] width 7 height 16
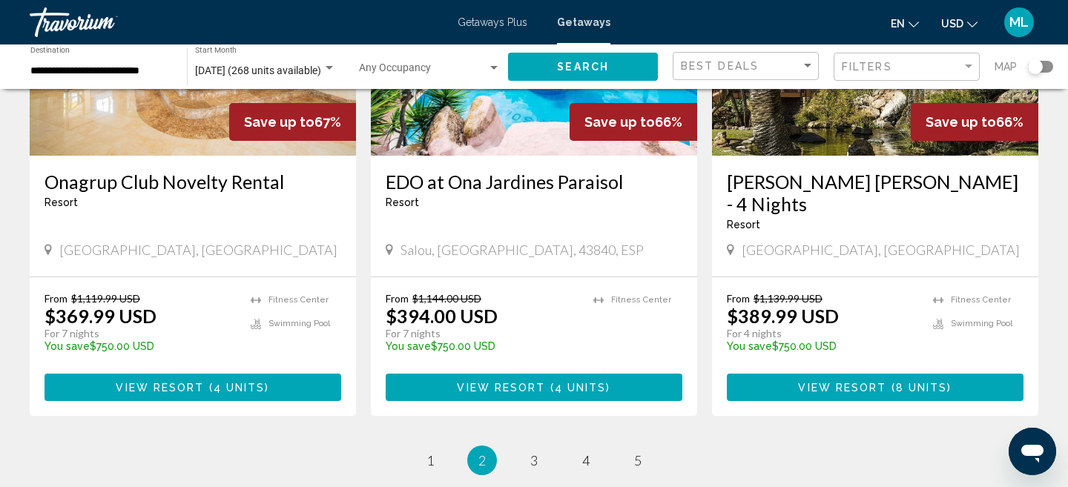
scroll to position [1870, 0]
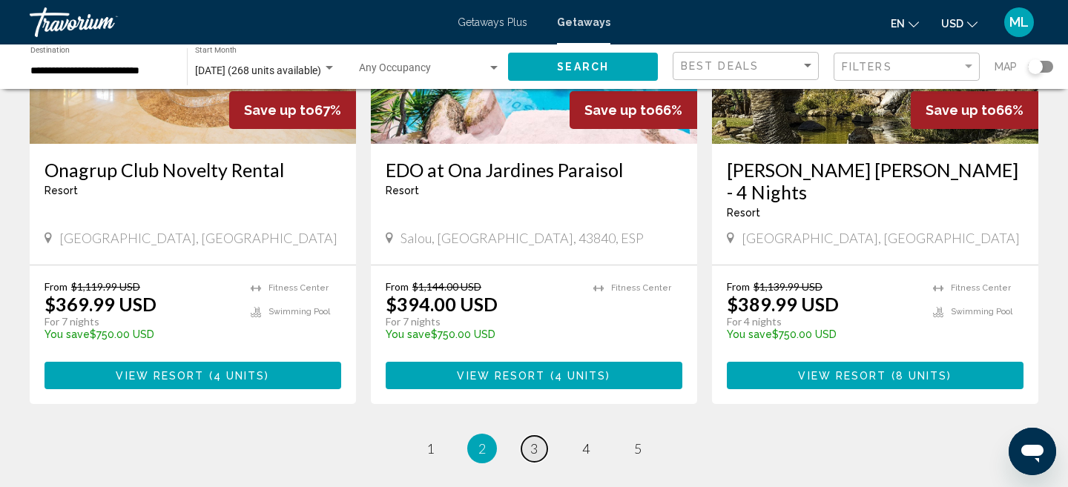
click at [540, 436] on link "page 3" at bounding box center [534, 449] width 26 height 26
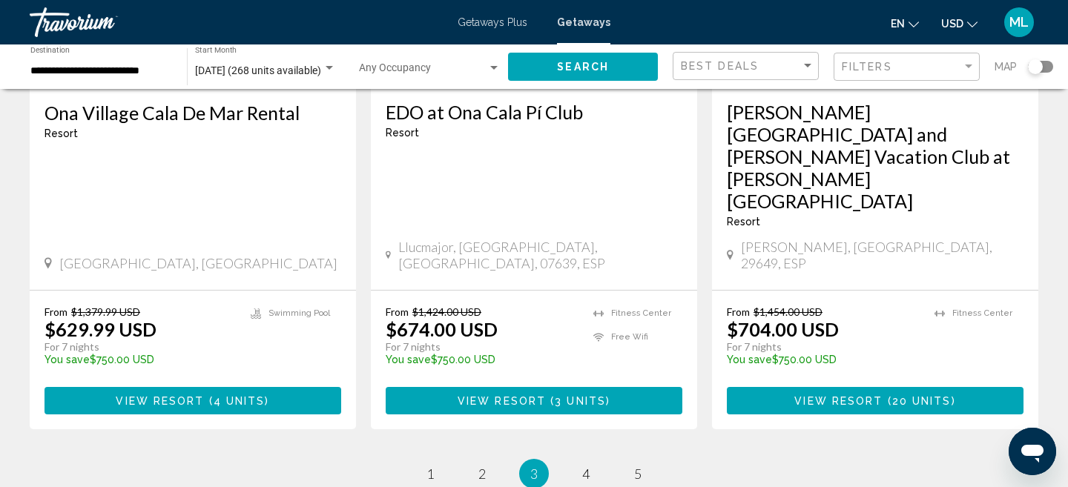
scroll to position [1927, 0]
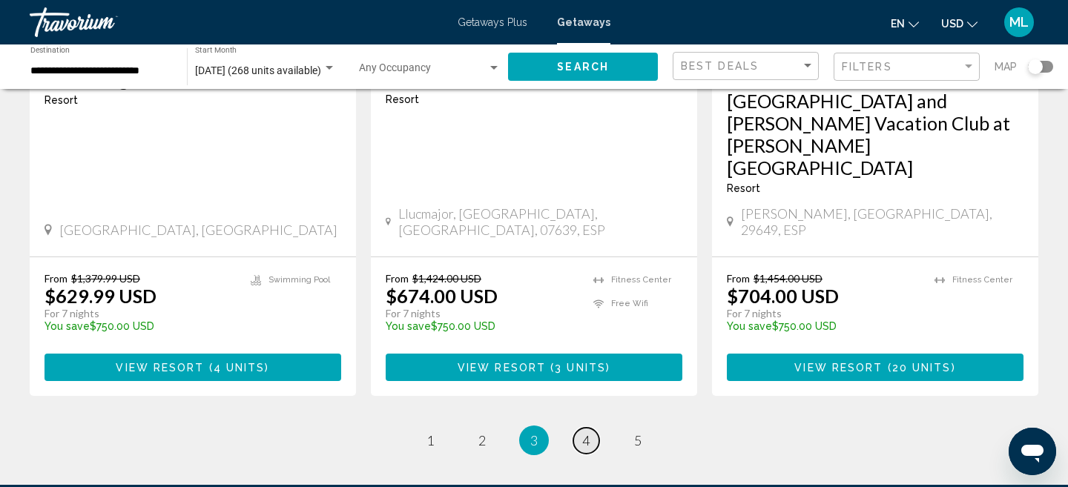
click at [587, 432] on span "4" at bounding box center [585, 440] width 7 height 16
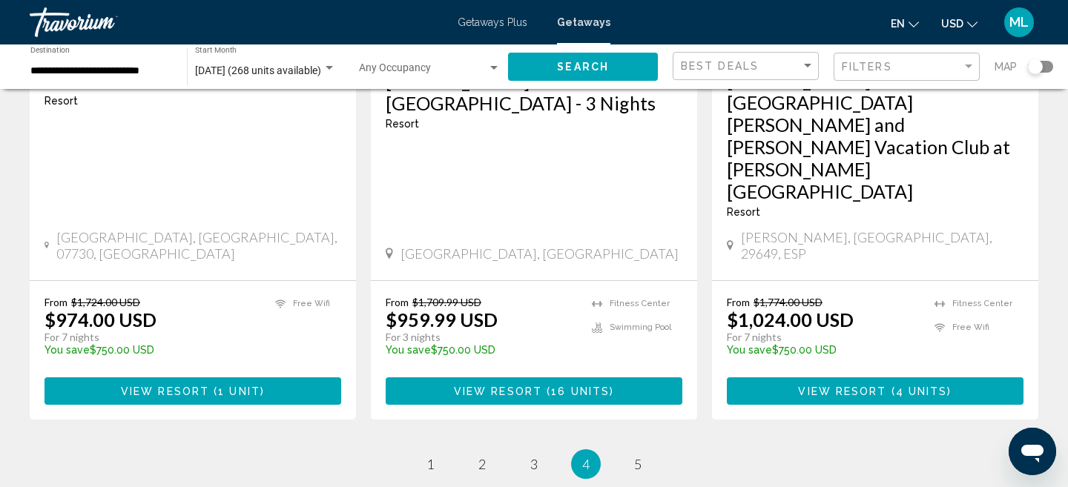
scroll to position [1949, 0]
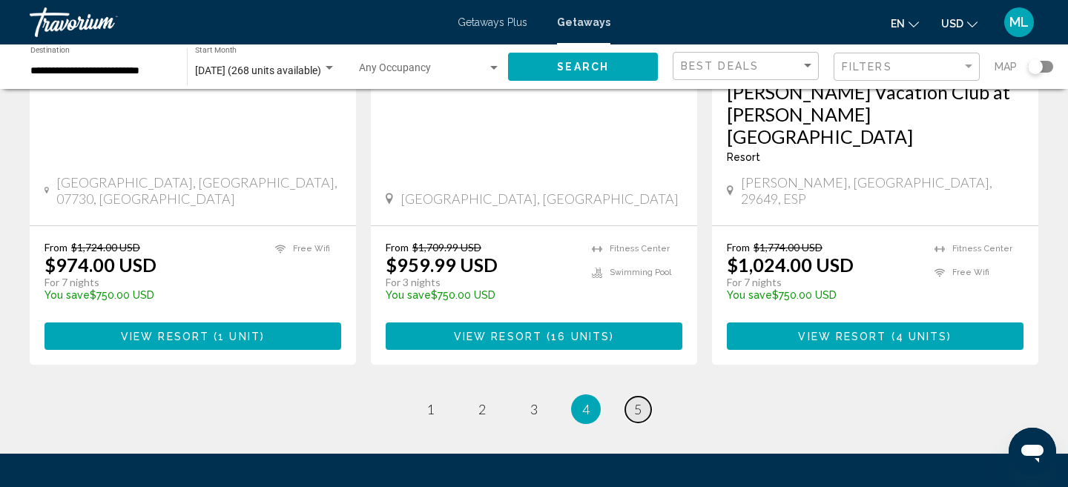
click at [640, 401] on span "5" at bounding box center [637, 409] width 7 height 16
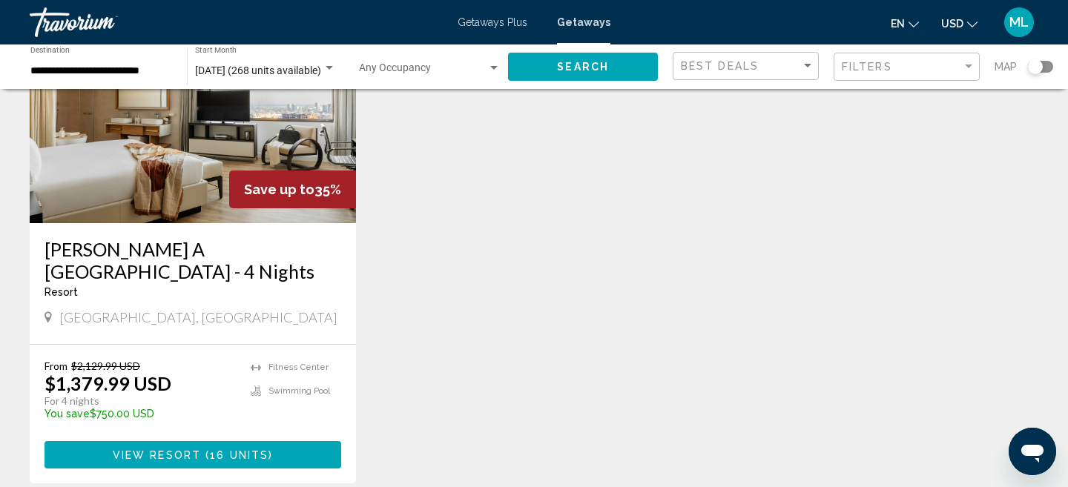
scroll to position [171, 0]
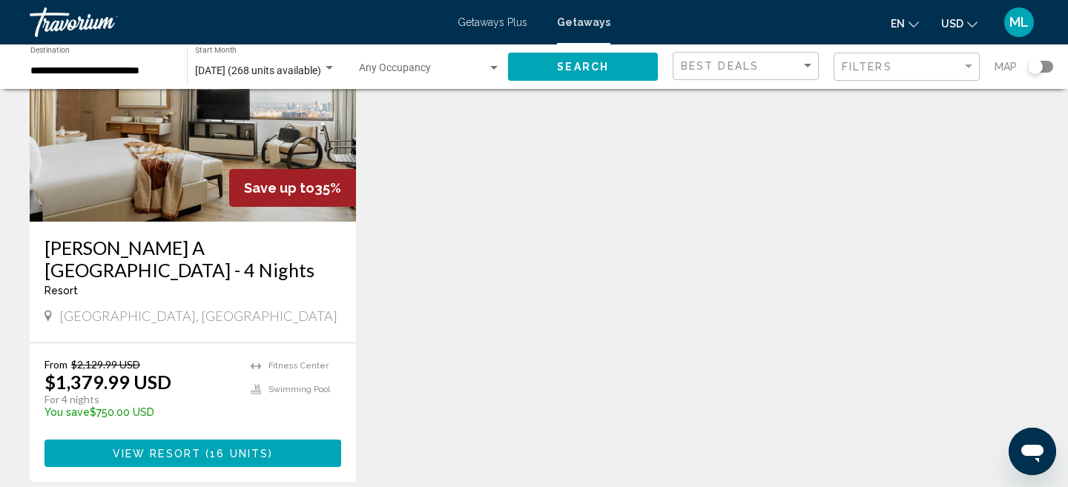
click at [203, 449] on span "Main content" at bounding box center [203, 454] width 4 height 12
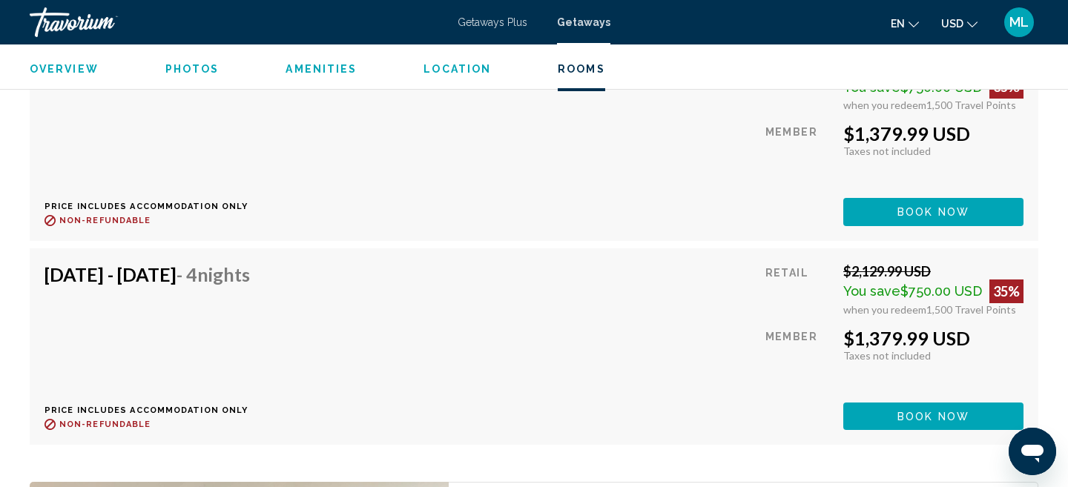
scroll to position [2733, 0]
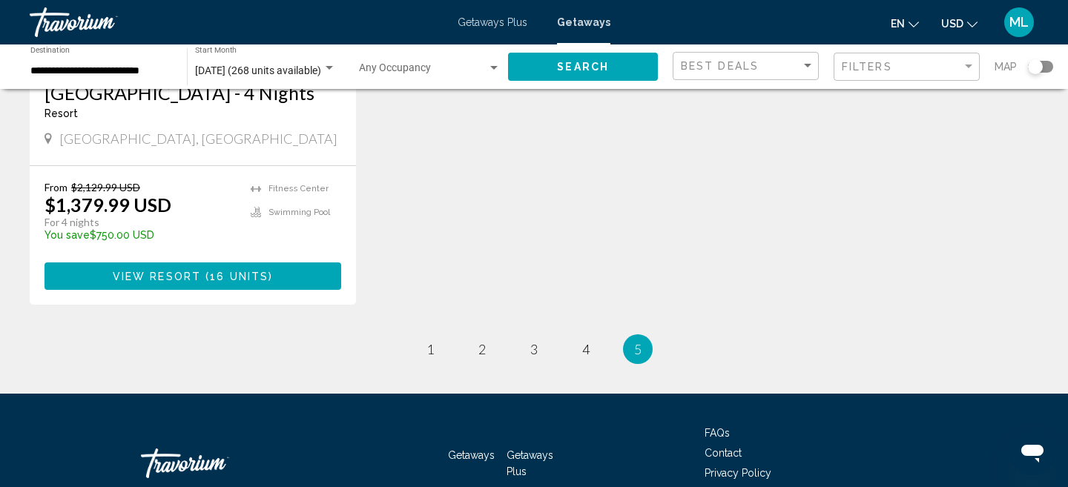
scroll to position [437, 0]
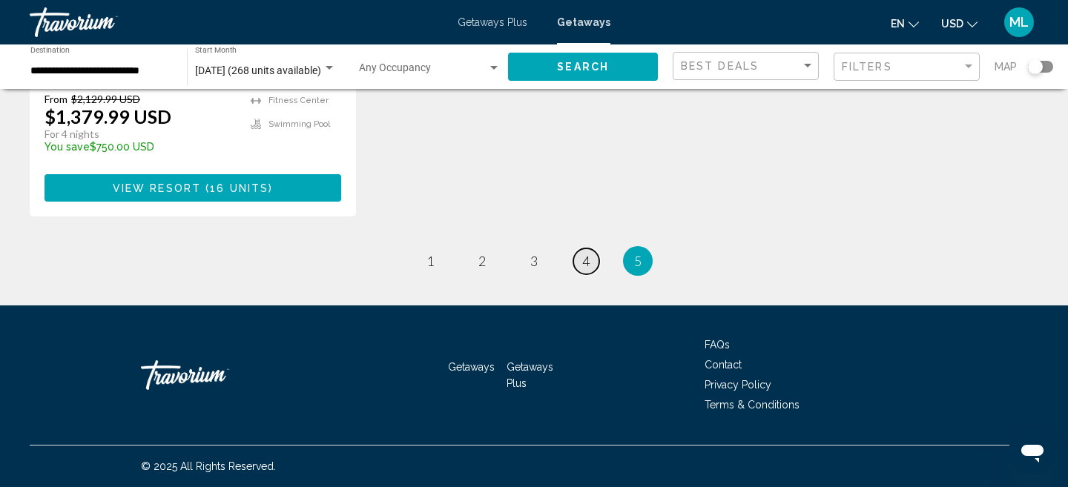
click at [586, 260] on span "4" at bounding box center [585, 261] width 7 height 16
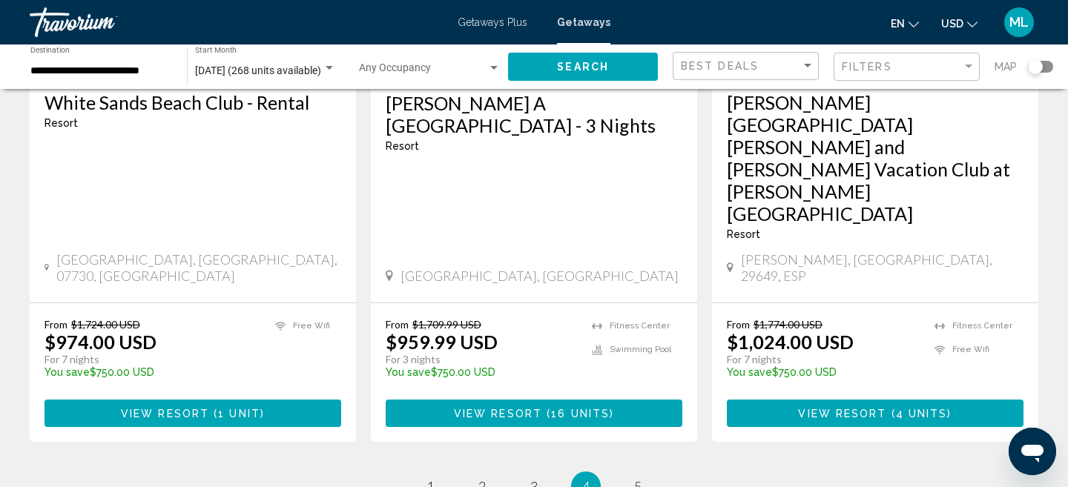
scroll to position [1875, 0]
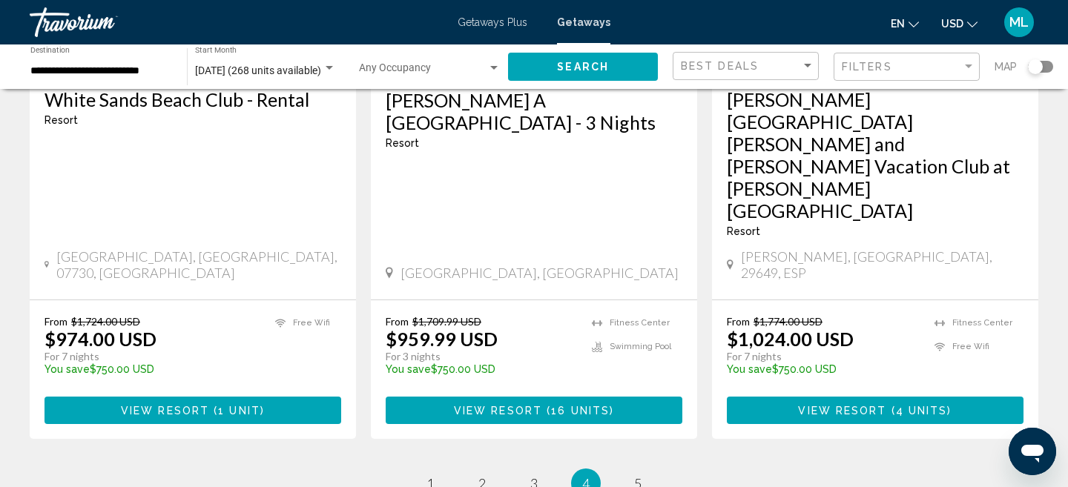
click at [497, 405] on span "View Resort" at bounding box center [498, 411] width 88 height 12
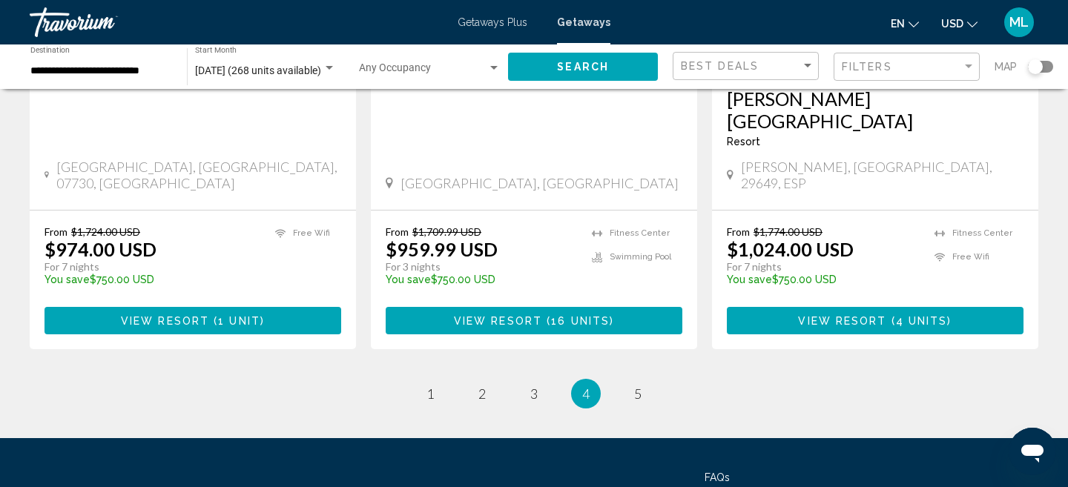
scroll to position [1974, 0]
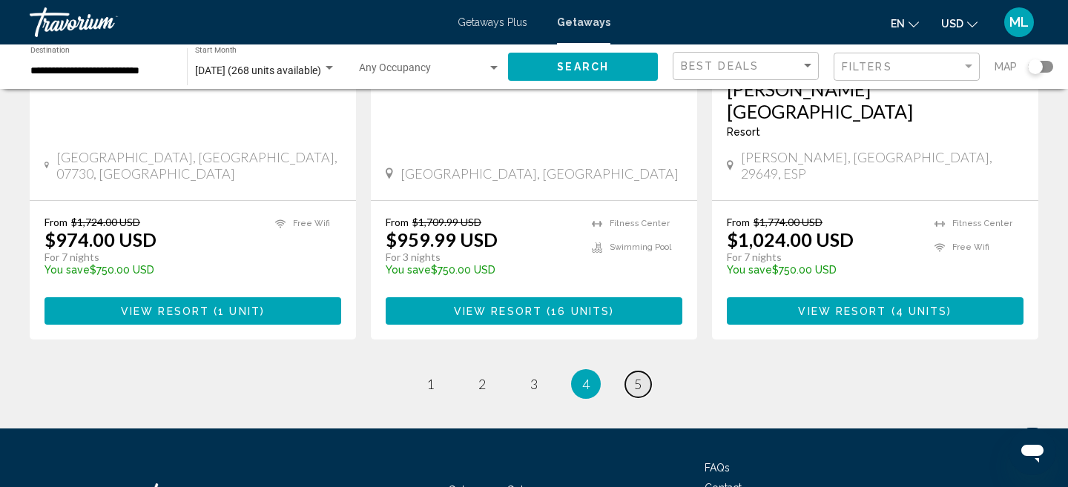
click at [639, 376] on span "5" at bounding box center [637, 384] width 7 height 16
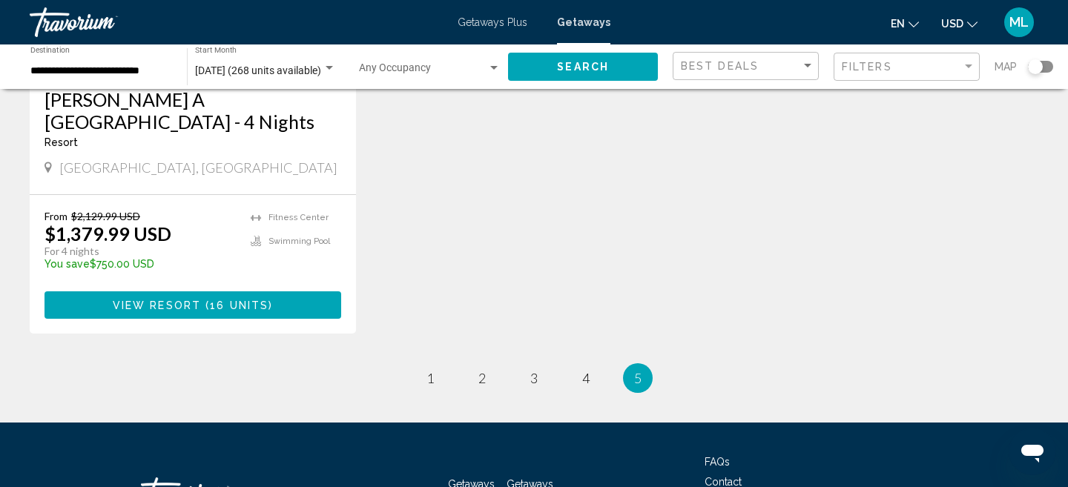
scroll to position [325, 0]
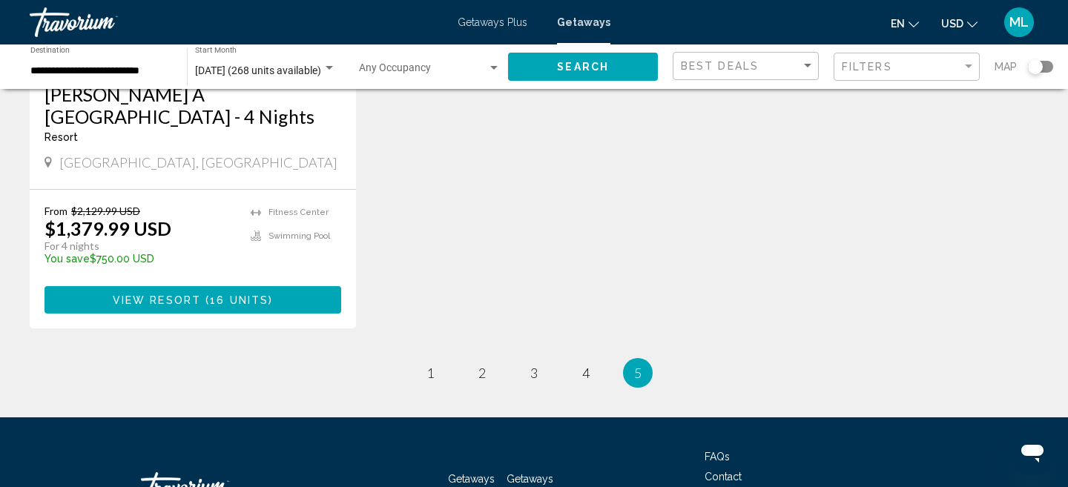
click at [217, 304] on span "16 units" at bounding box center [239, 300] width 59 height 12
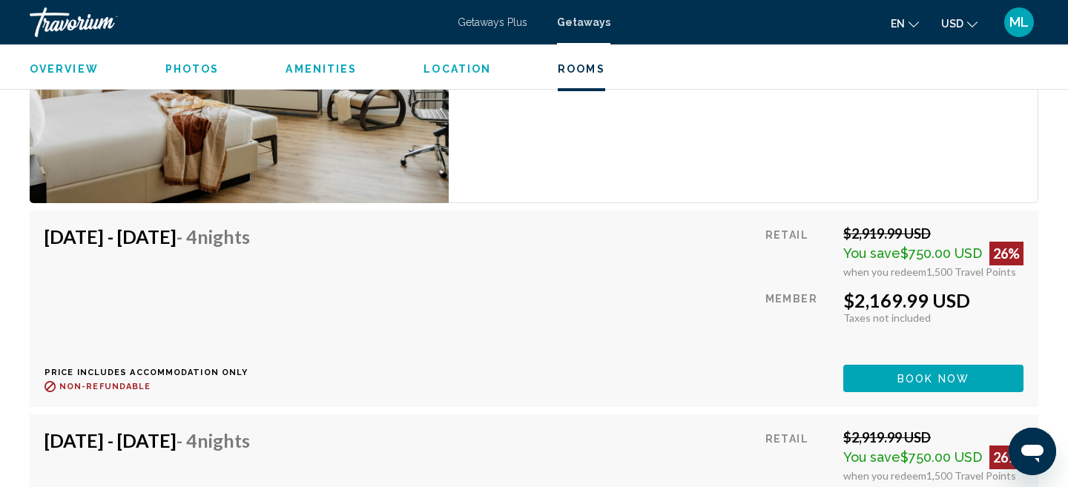
scroll to position [3301, 0]
